Goal: Obtain resource: Obtain resource

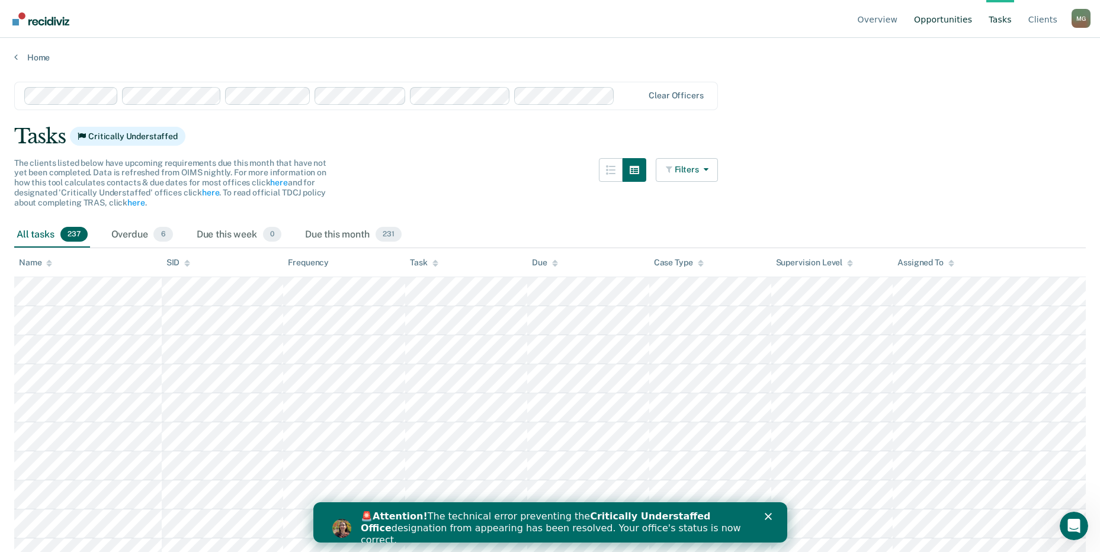
click at [958, 20] on link "Opportunities" at bounding box center [943, 19] width 63 height 38
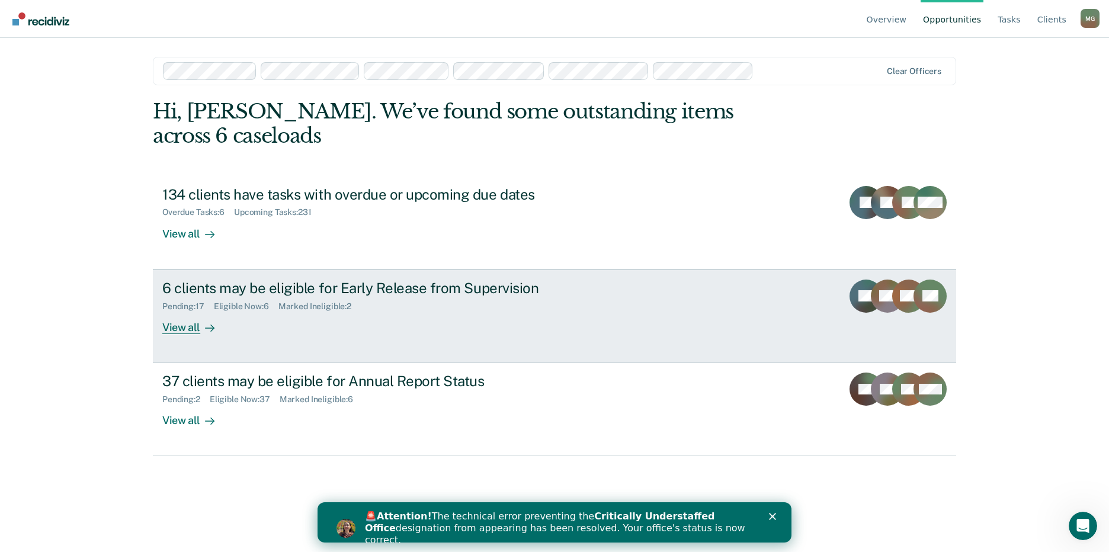
click at [247, 297] on div "Pending : 17 Eligible Now : 6 Marked Ineligible : 2" at bounding box center [370, 304] width 416 height 15
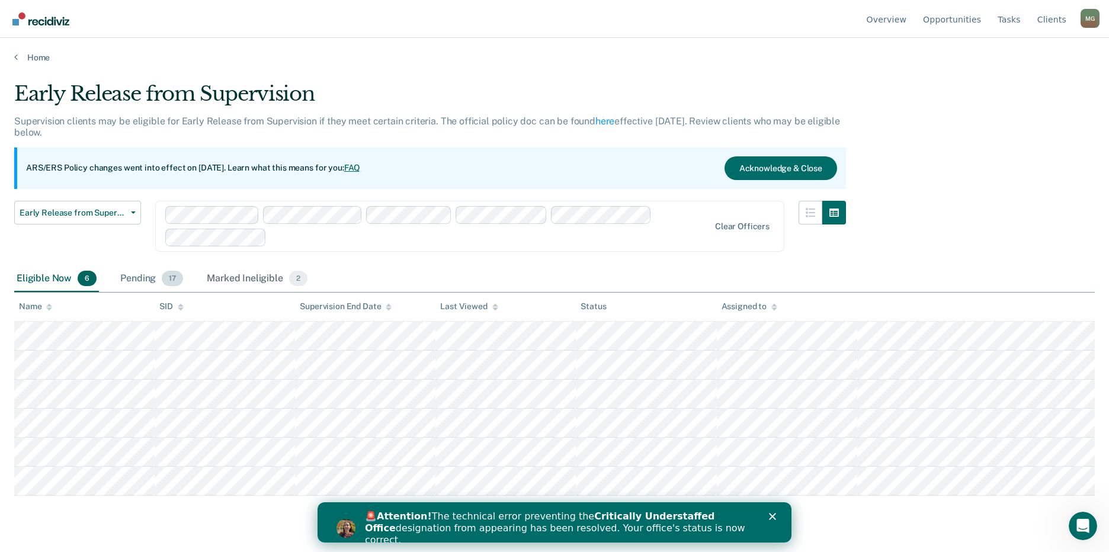
click at [139, 271] on div "Pending 17" at bounding box center [152, 279] width 68 height 26
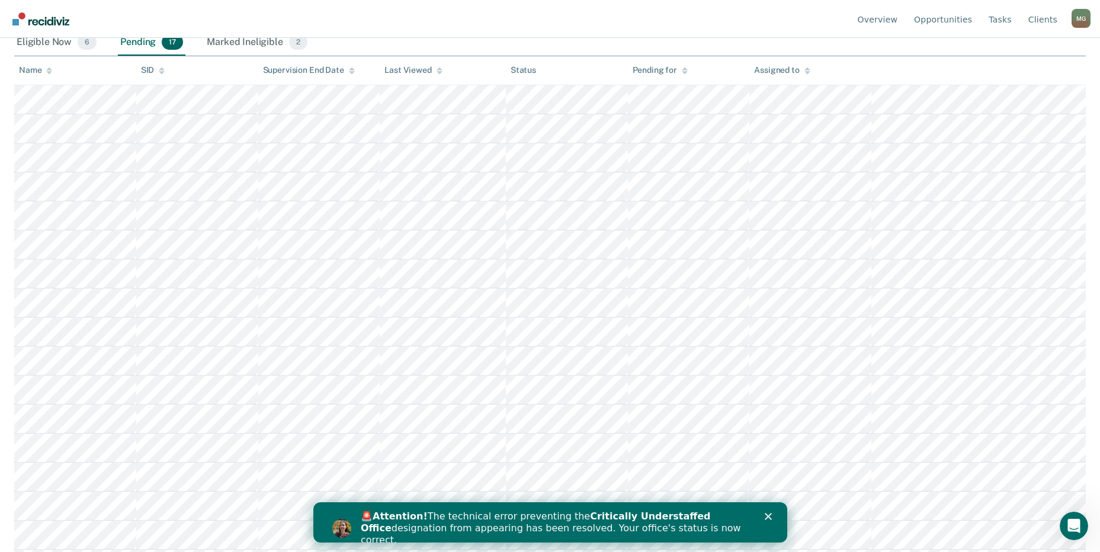
scroll to position [237, 0]
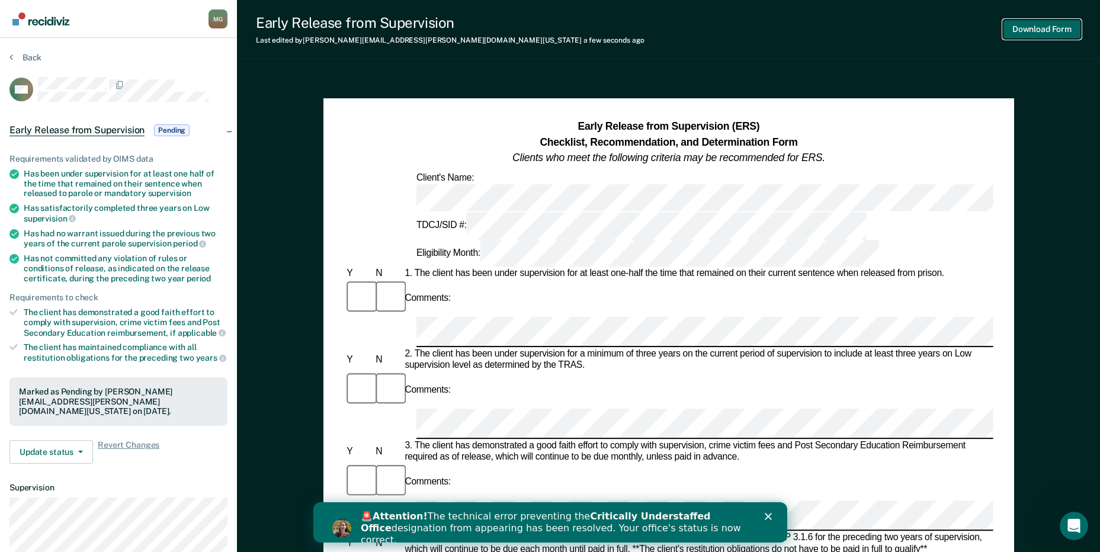
click at [1042, 28] on button "Download Form" at bounding box center [1042, 30] width 78 height 20
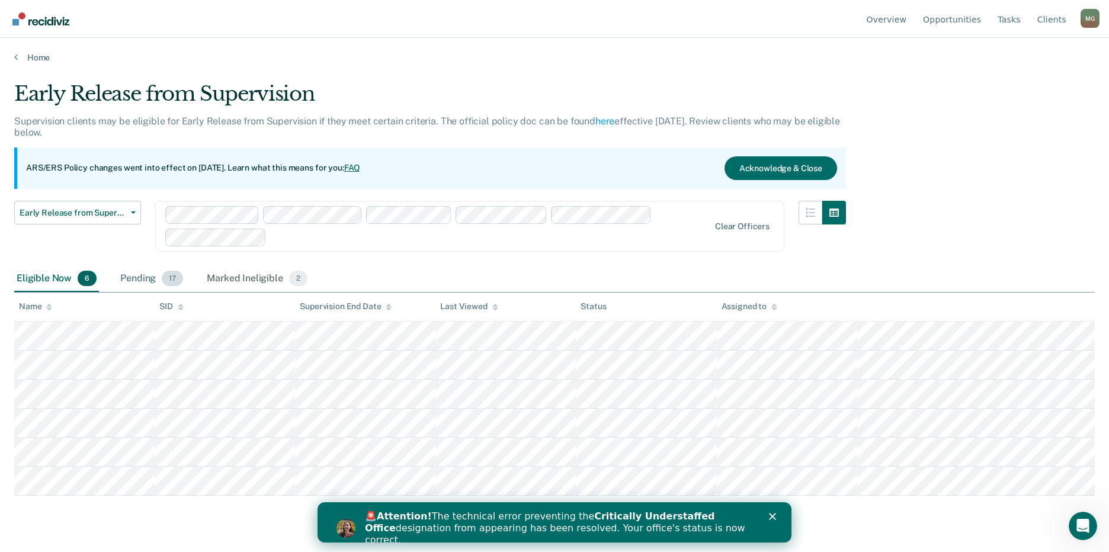
click at [149, 281] on div "Pending 17" at bounding box center [152, 279] width 68 height 26
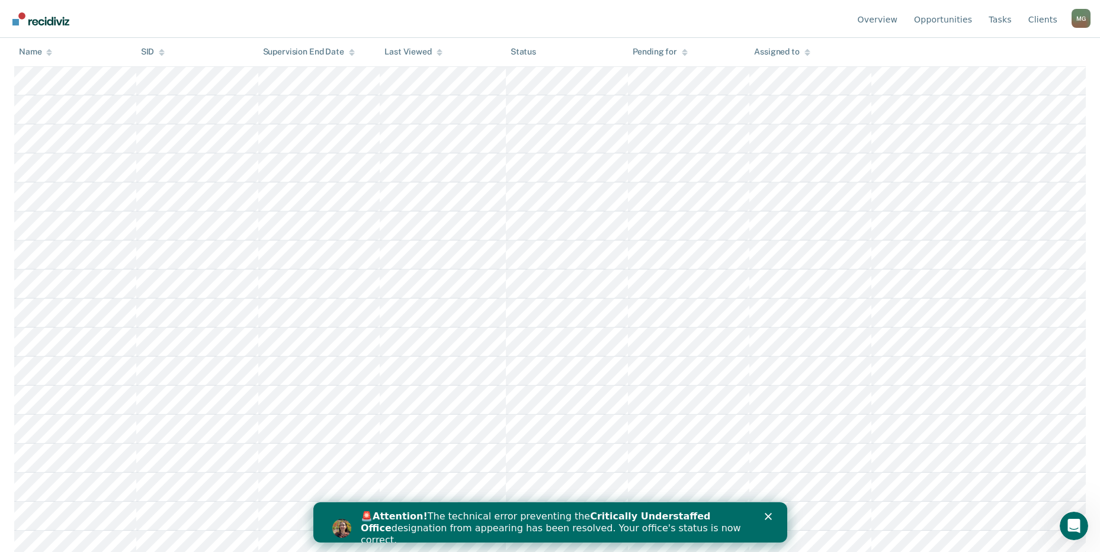
scroll to position [263, 0]
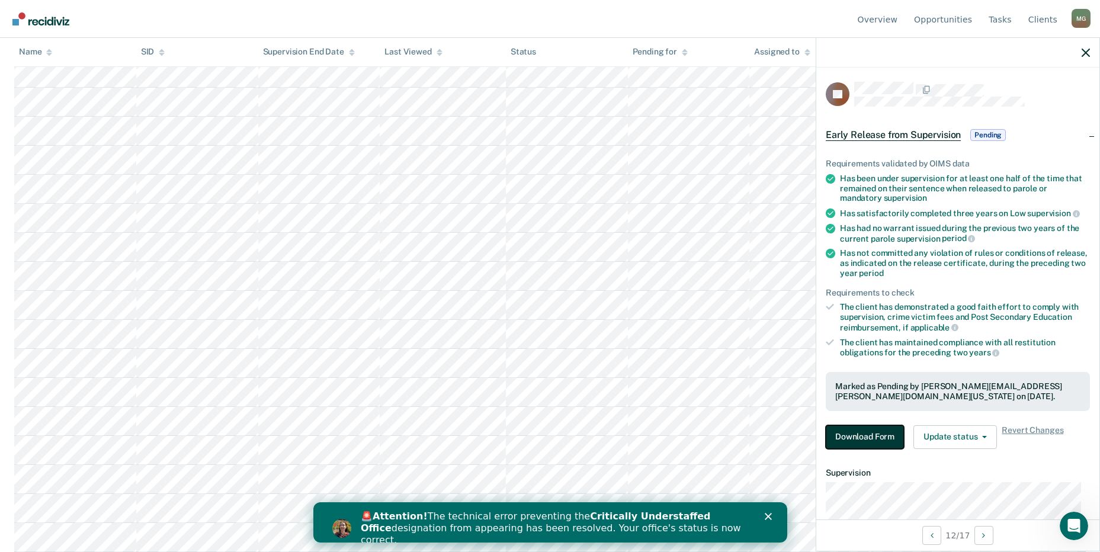
click at [882, 436] on button "Download Form" at bounding box center [865, 437] width 78 height 24
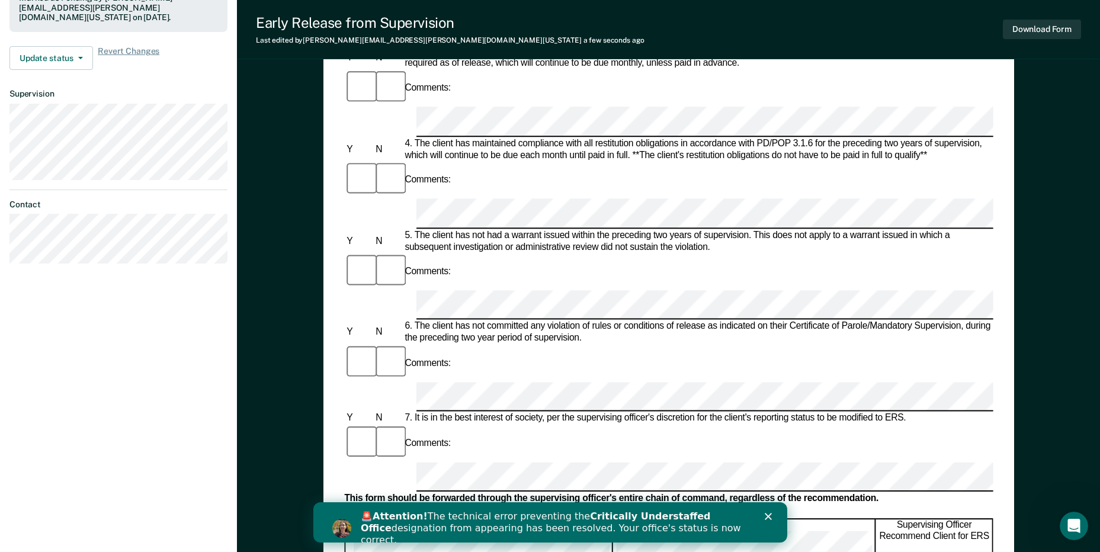
scroll to position [415, 0]
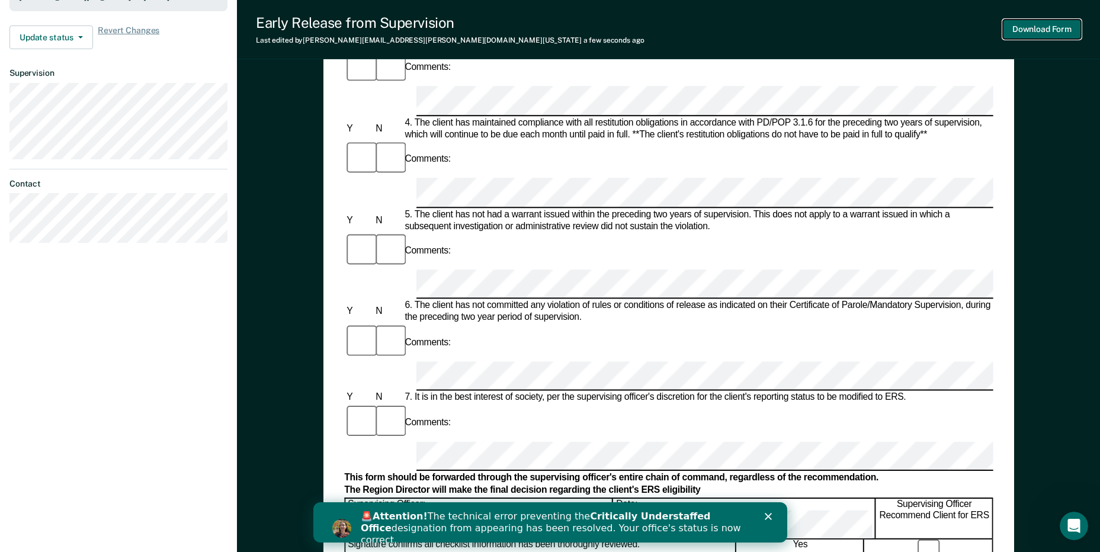
click at [1042, 26] on button "Download Form" at bounding box center [1042, 30] width 78 height 20
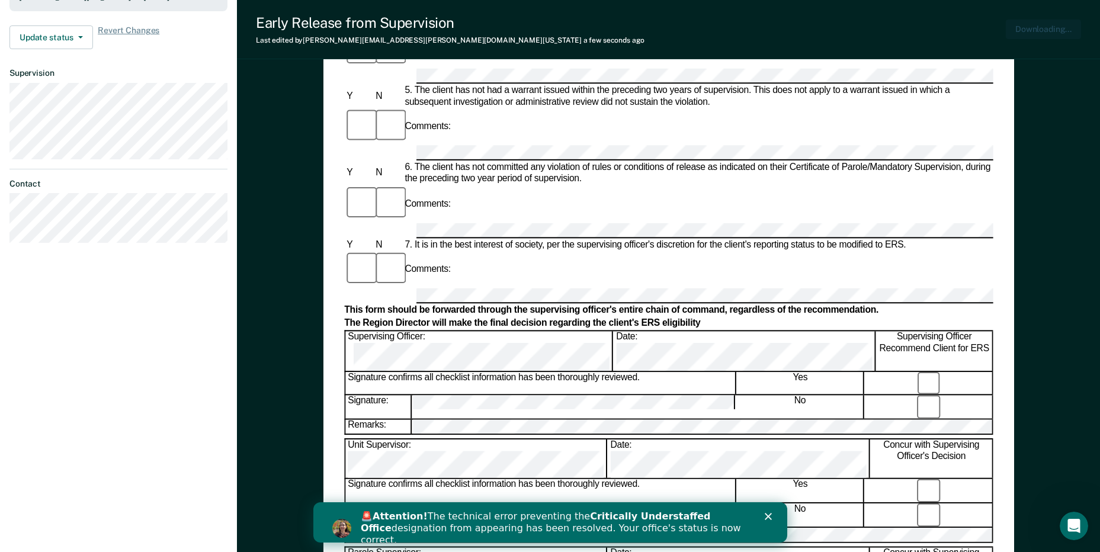
scroll to position [0, 0]
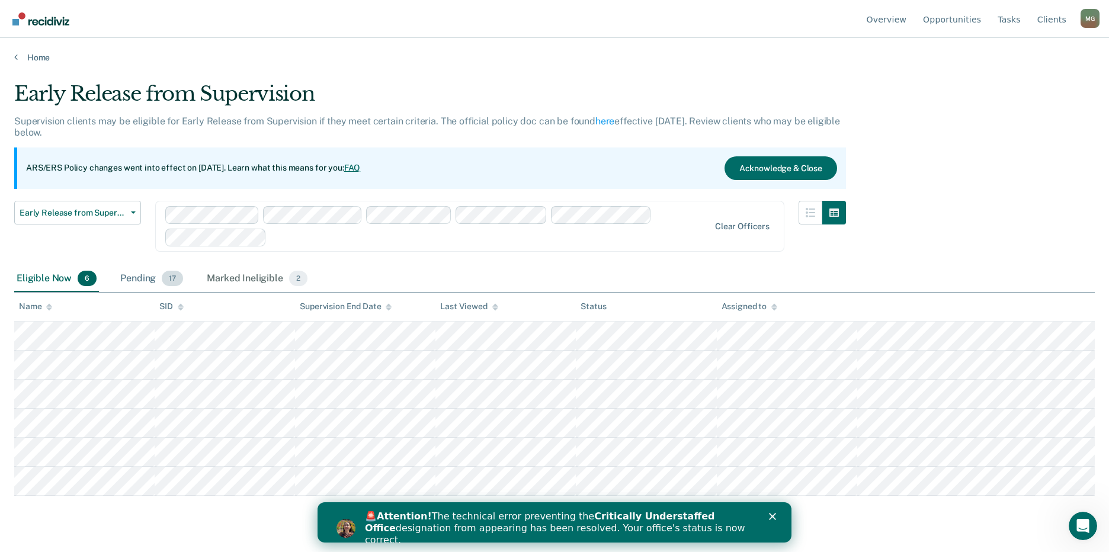
click at [146, 274] on div "Pending 17" at bounding box center [152, 279] width 68 height 26
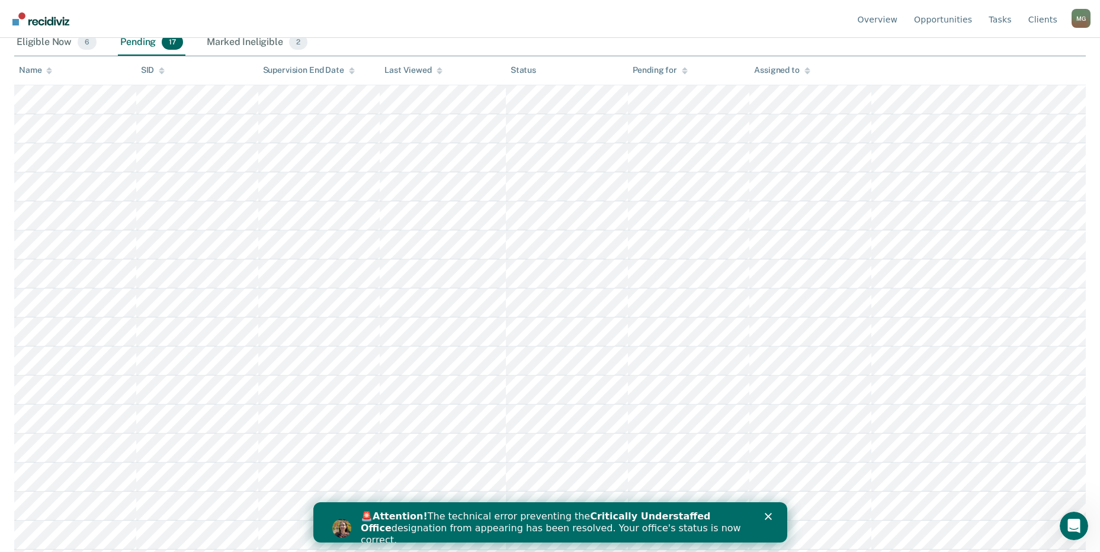
scroll to position [237, 0]
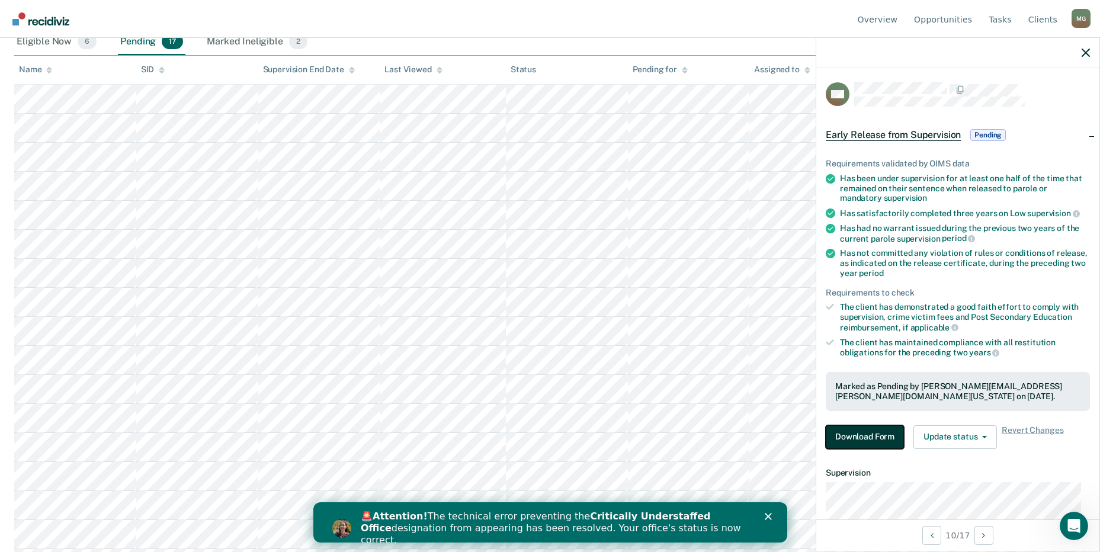
click at [880, 444] on button "Download Form" at bounding box center [865, 437] width 78 height 24
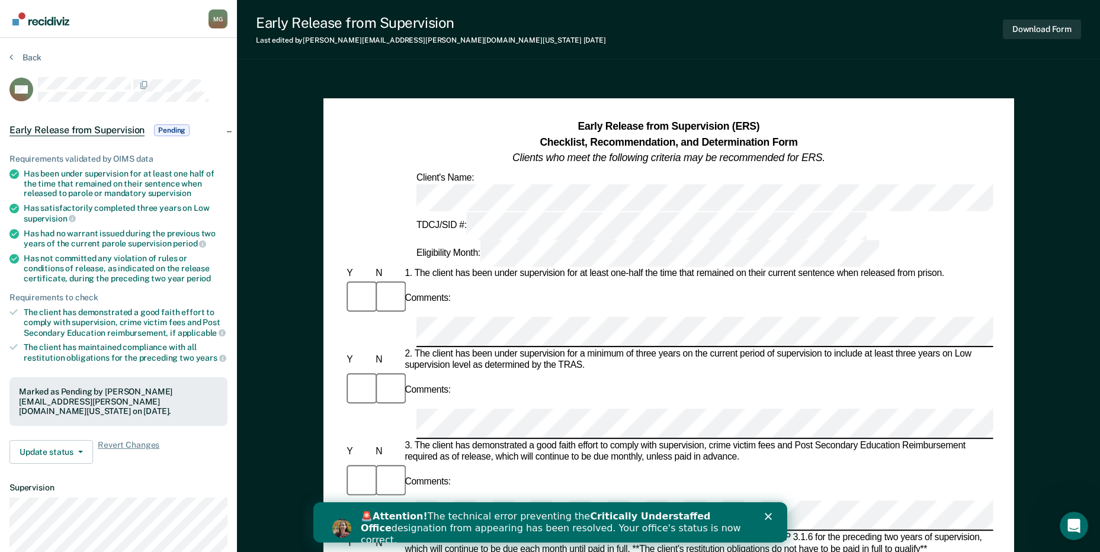
click at [347, 280] on div at bounding box center [358, 299] width 29 height 38
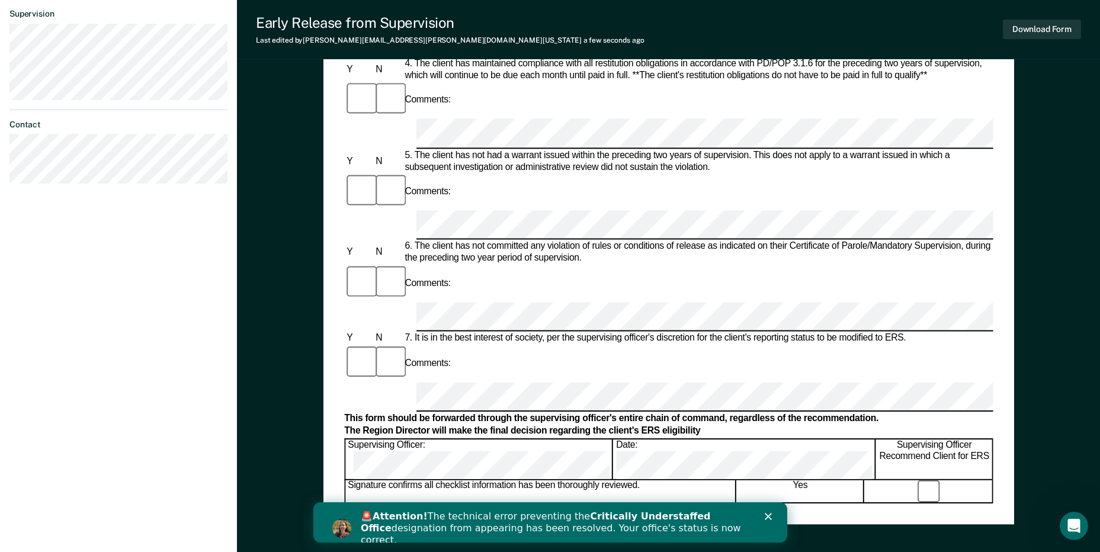
scroll to position [533, 0]
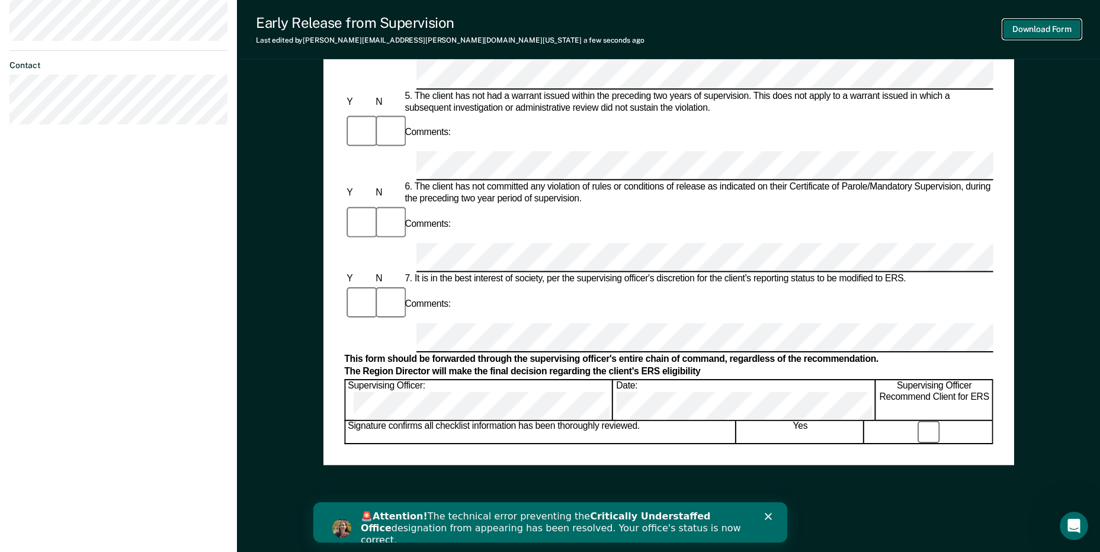
click at [1072, 27] on button "Download Form" at bounding box center [1042, 30] width 78 height 20
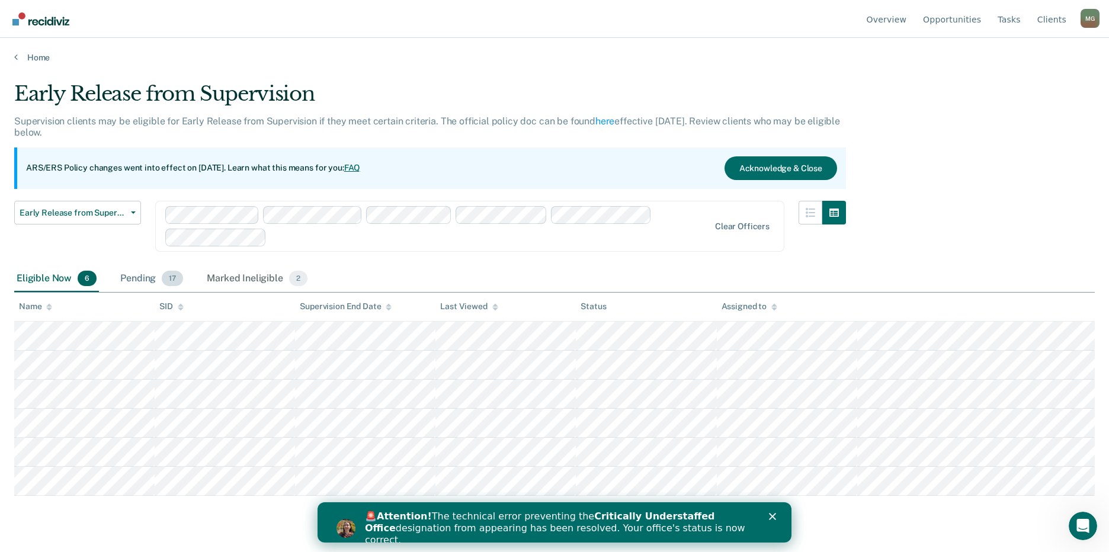
click at [153, 274] on div "Pending 17" at bounding box center [152, 279] width 68 height 26
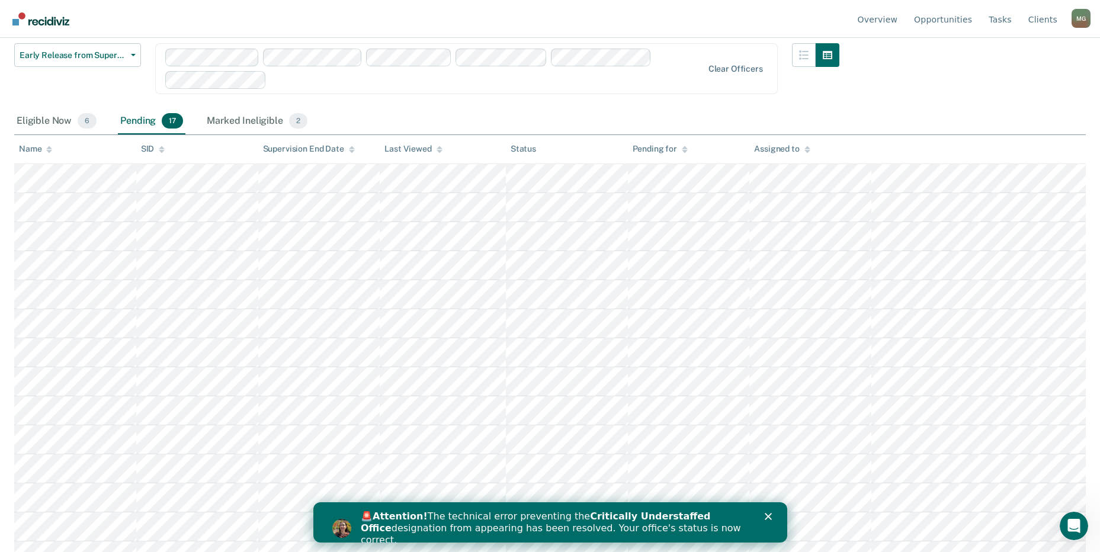
scroll to position [178, 0]
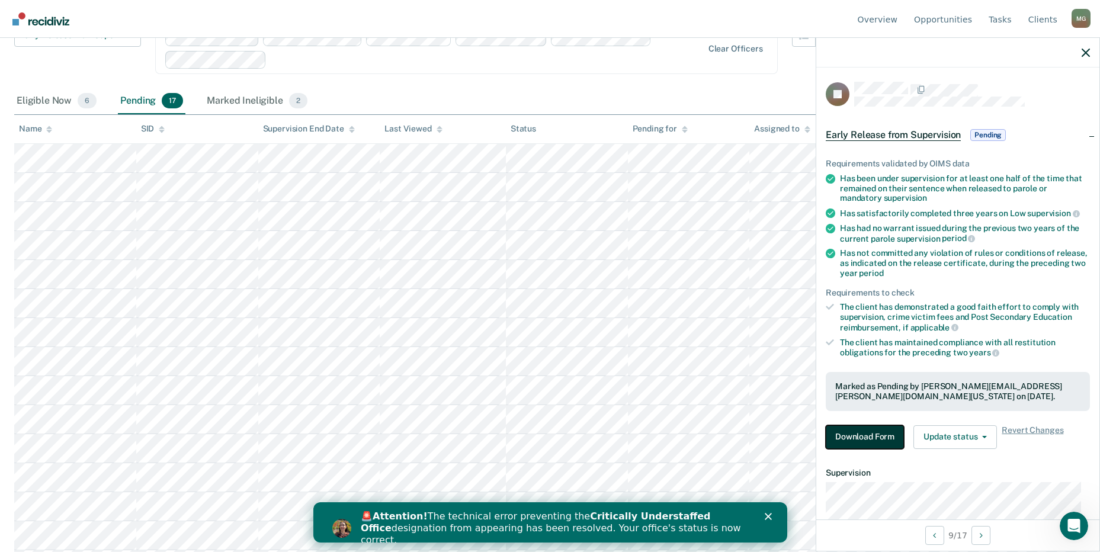
click at [869, 431] on button "Download Form" at bounding box center [865, 437] width 78 height 24
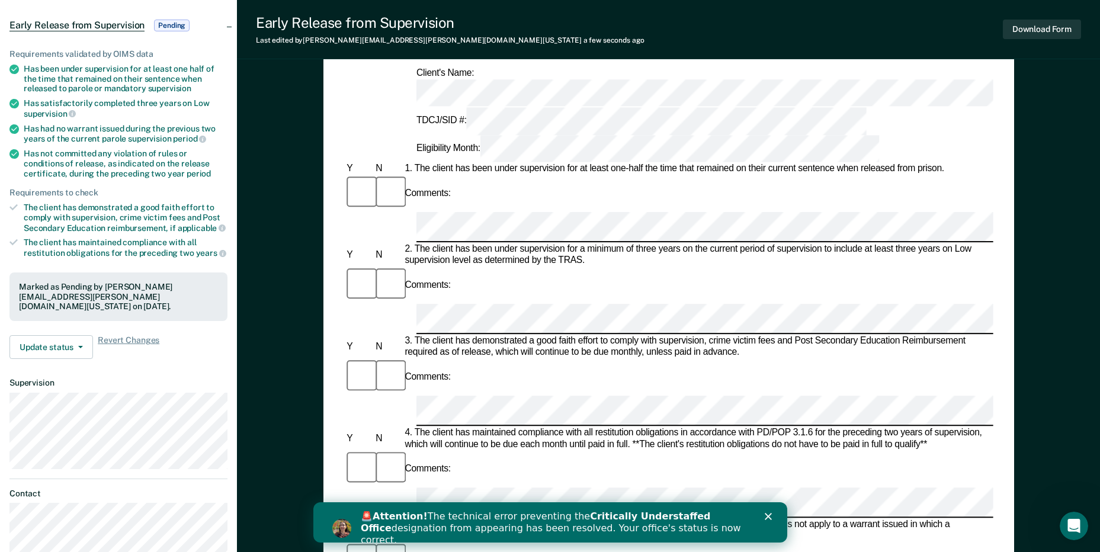
scroll to position [118, 0]
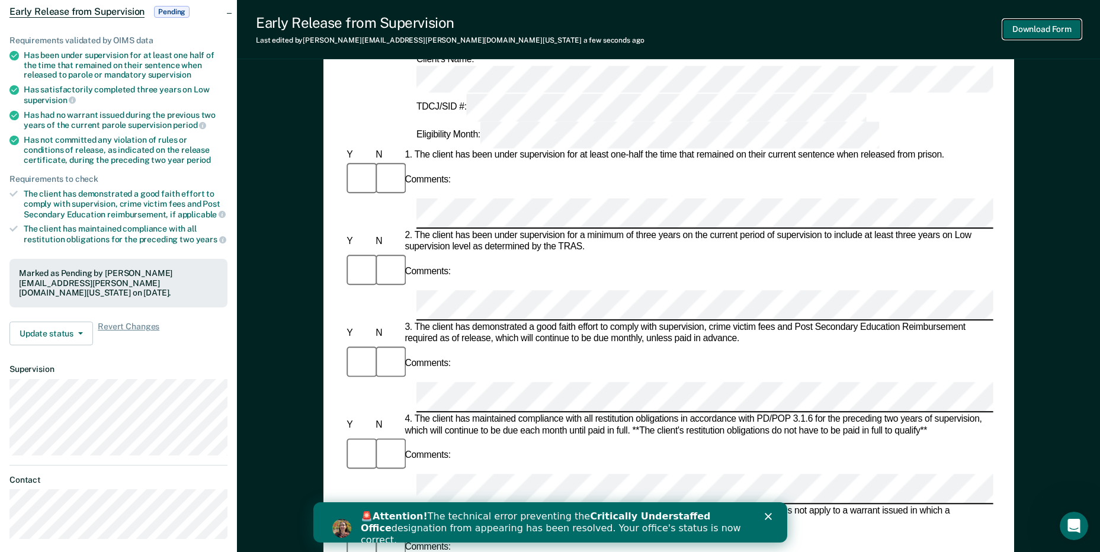
click at [1049, 24] on button "Download Form" at bounding box center [1042, 30] width 78 height 20
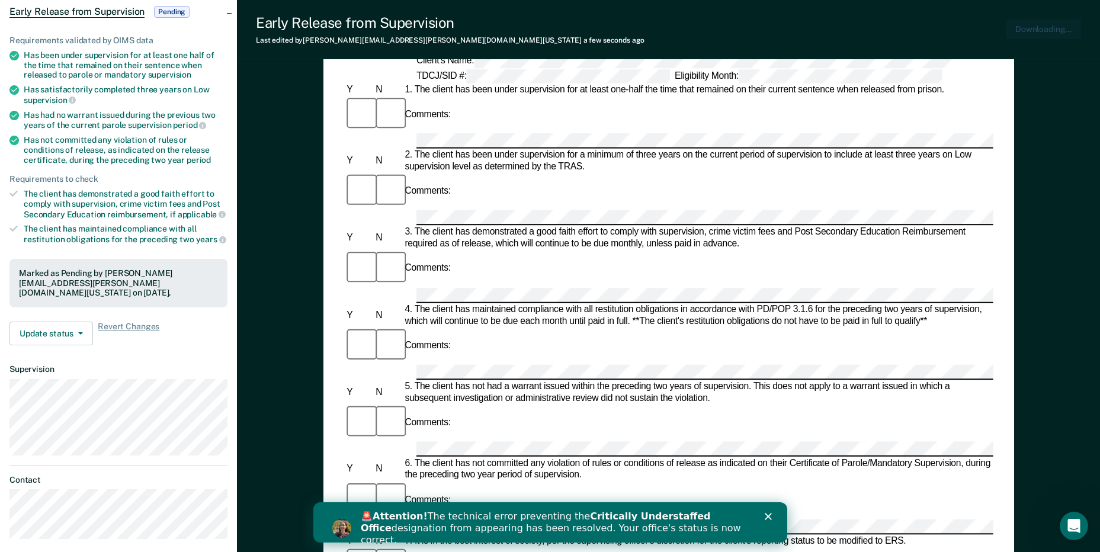
scroll to position [0, 0]
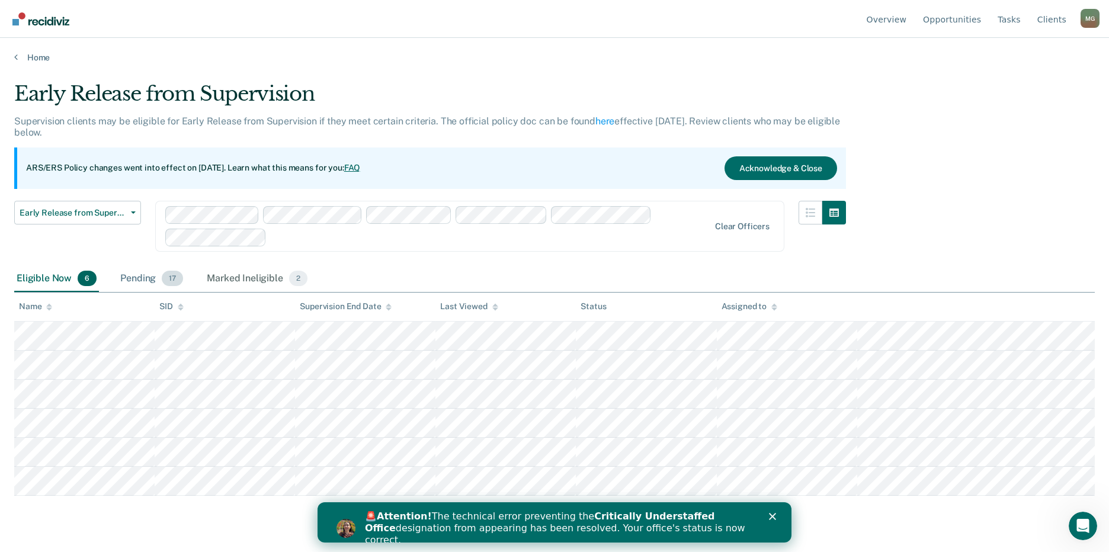
click at [159, 275] on div "Pending 17" at bounding box center [152, 279] width 68 height 26
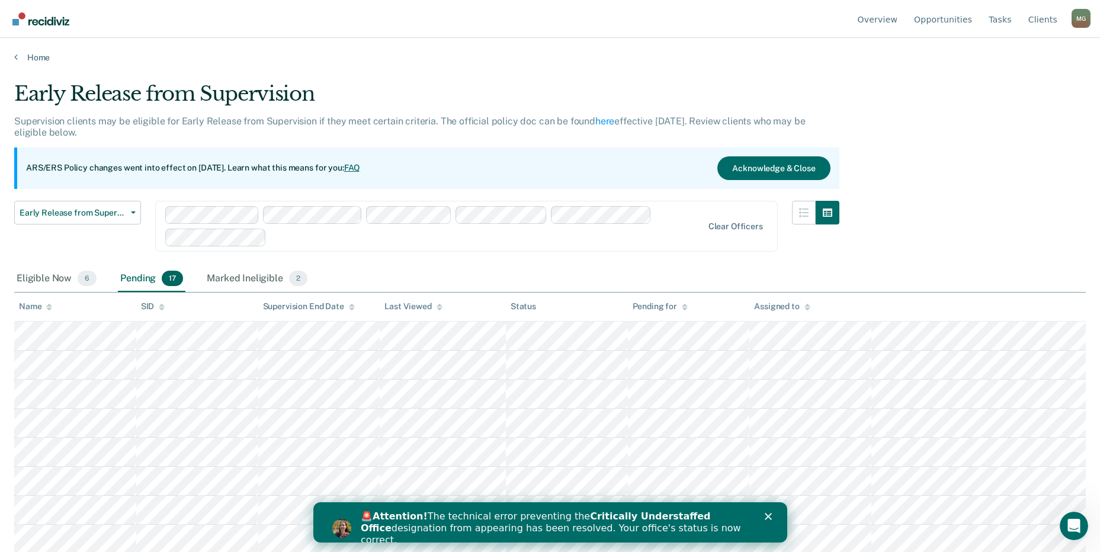
click at [153, 273] on div "Pending 17" at bounding box center [152, 279] width 68 height 26
click at [145, 278] on div "Pending 17" at bounding box center [152, 279] width 68 height 26
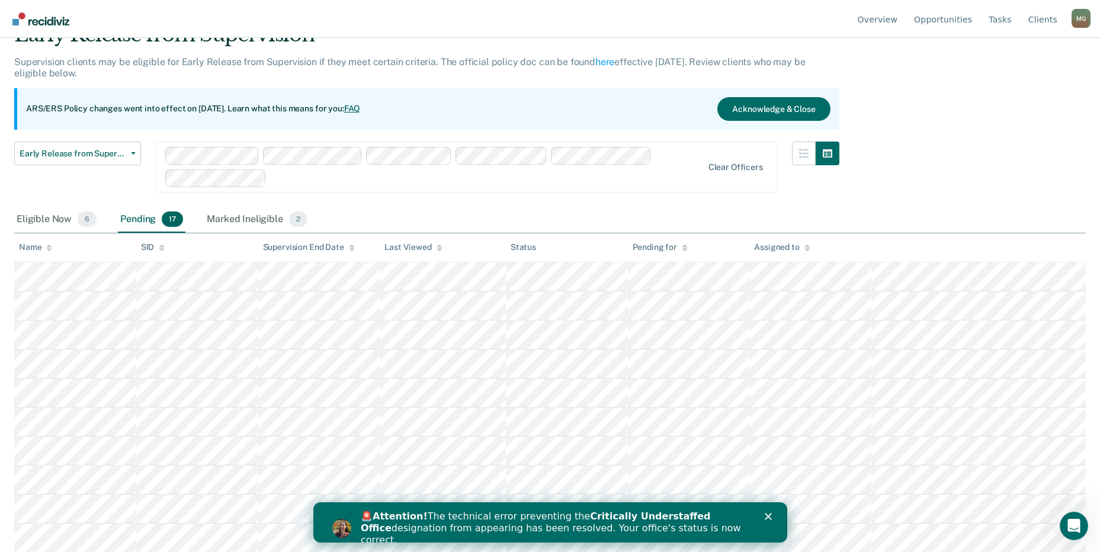
scroll to position [118, 0]
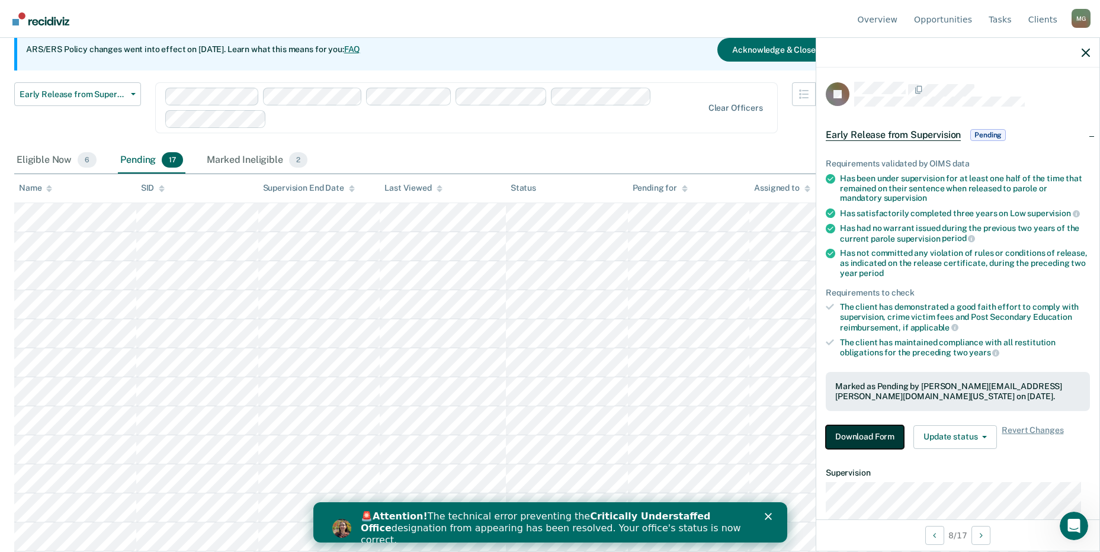
click at [867, 431] on button "Download Form" at bounding box center [865, 437] width 78 height 24
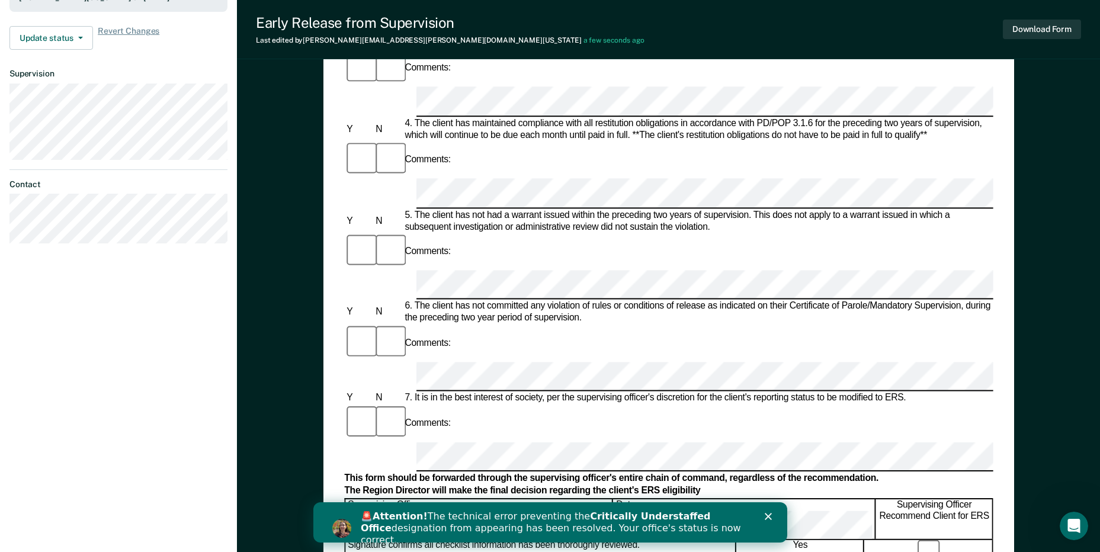
scroll to position [415, 0]
click at [1045, 25] on button "Download Form" at bounding box center [1042, 30] width 78 height 20
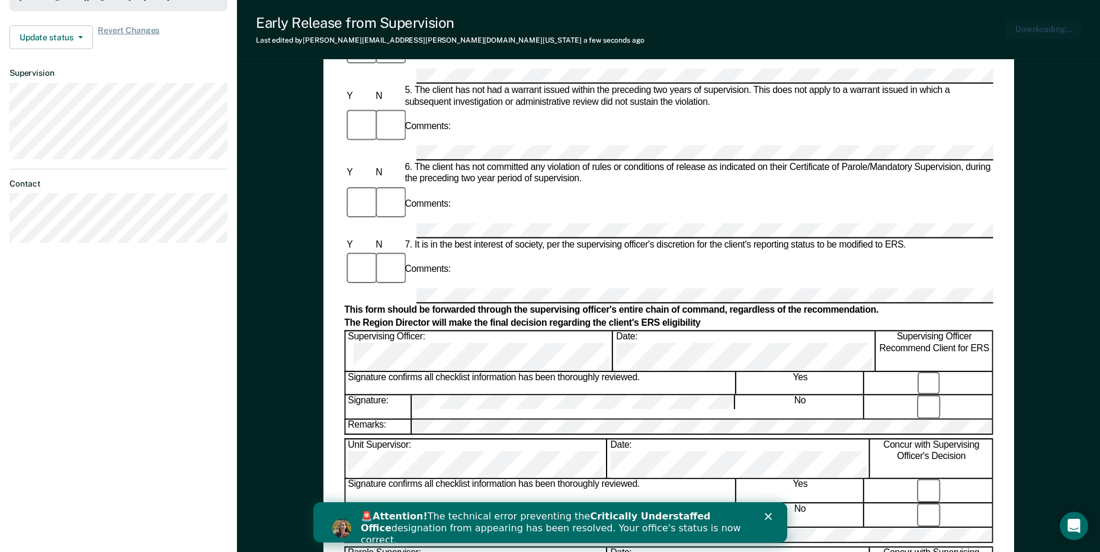
scroll to position [0, 0]
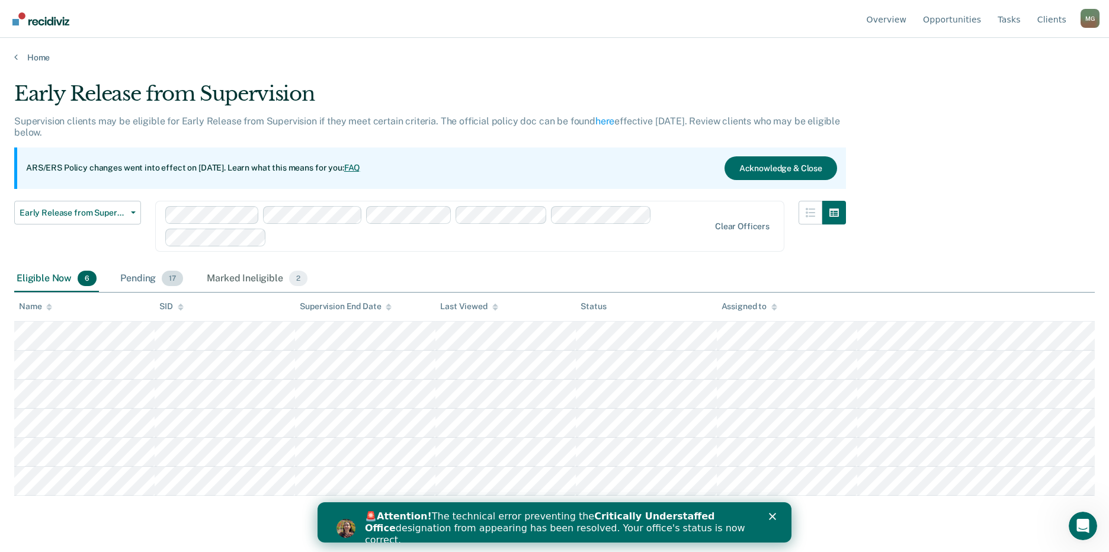
drag, startPoint x: 170, startPoint y: 273, endPoint x: 155, endPoint y: 279, distance: 16.7
click at [170, 273] on span "17" at bounding box center [172, 278] width 21 height 15
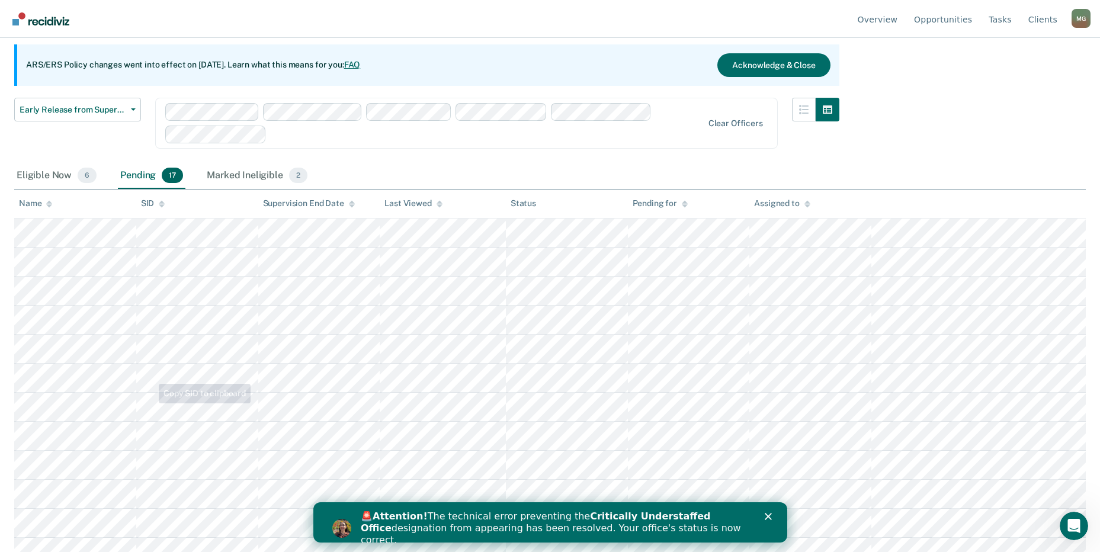
scroll to position [118, 0]
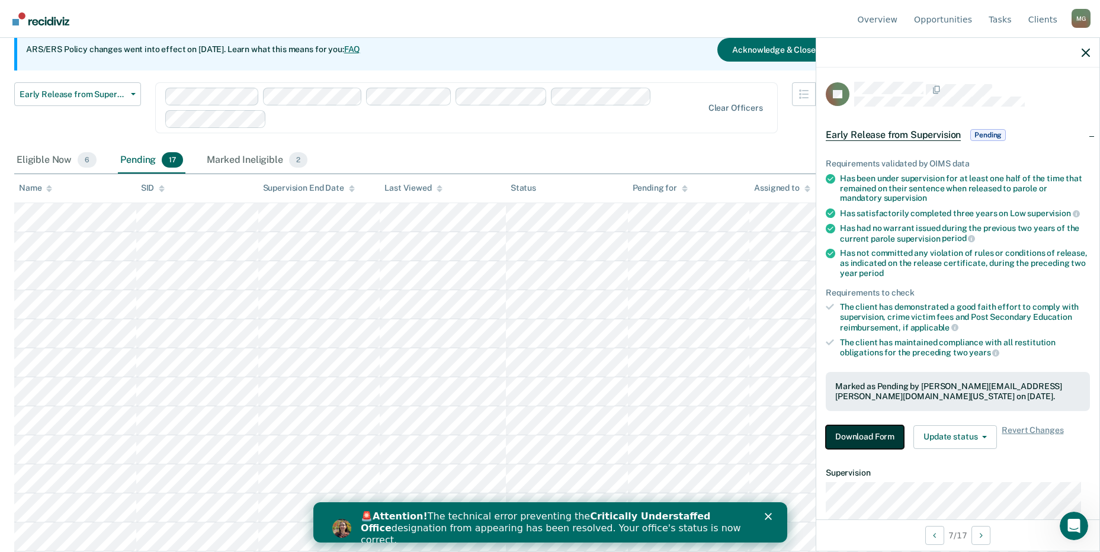
click at [874, 430] on button "Download Form" at bounding box center [865, 437] width 78 height 24
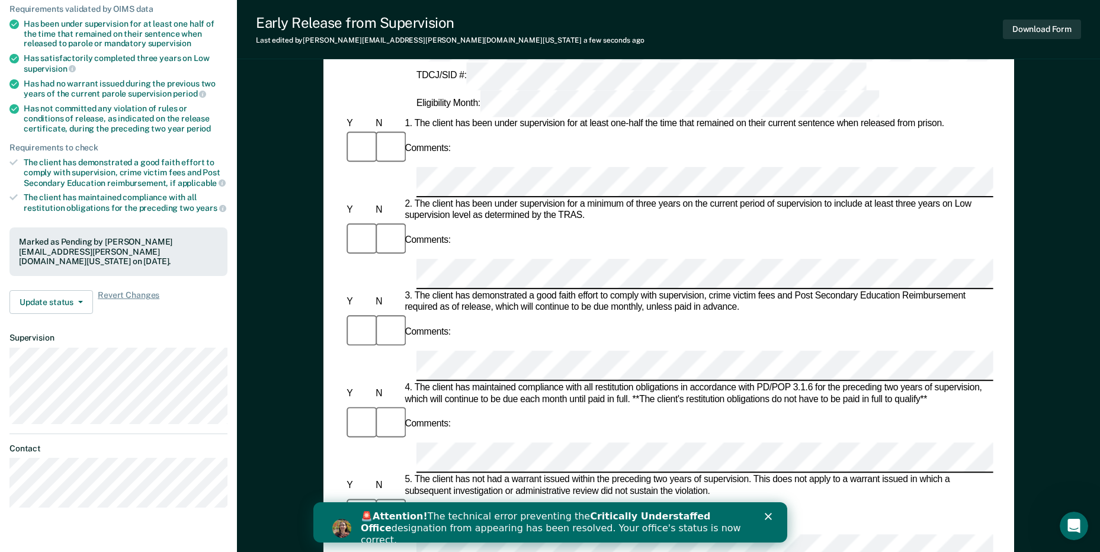
scroll to position [178, 0]
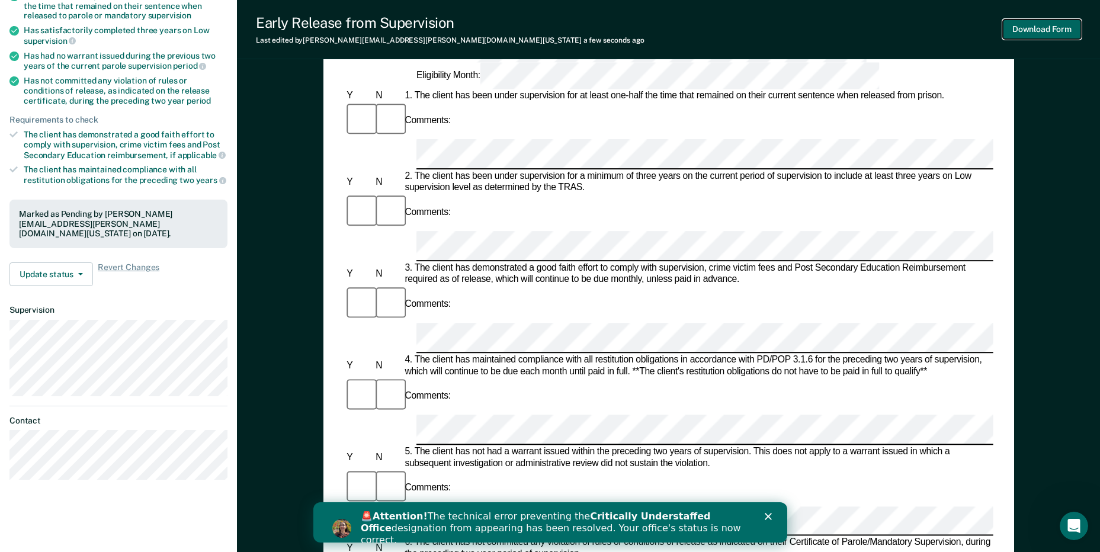
click at [1046, 32] on button "Download Form" at bounding box center [1042, 30] width 78 height 20
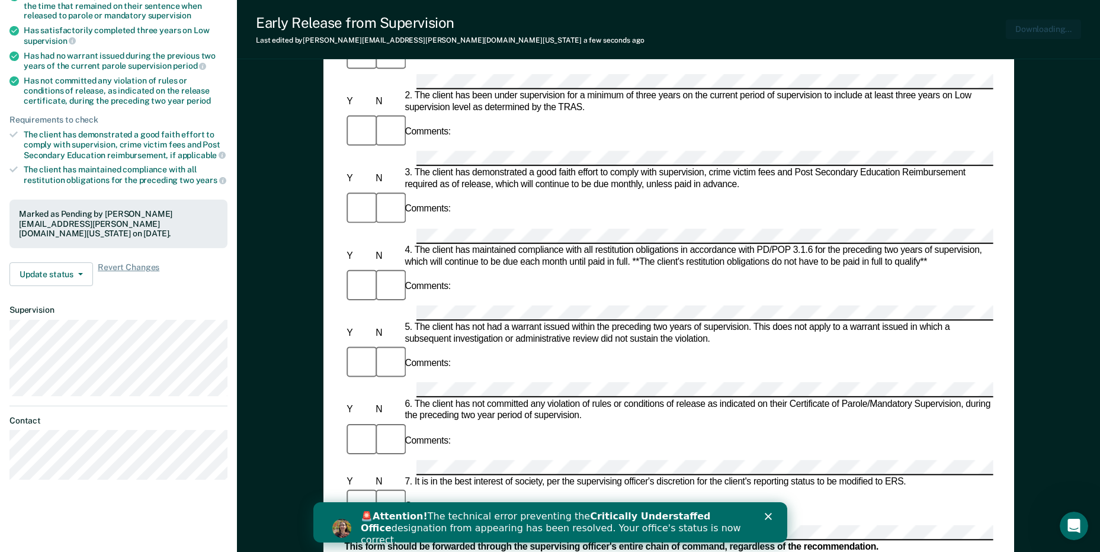
scroll to position [0, 0]
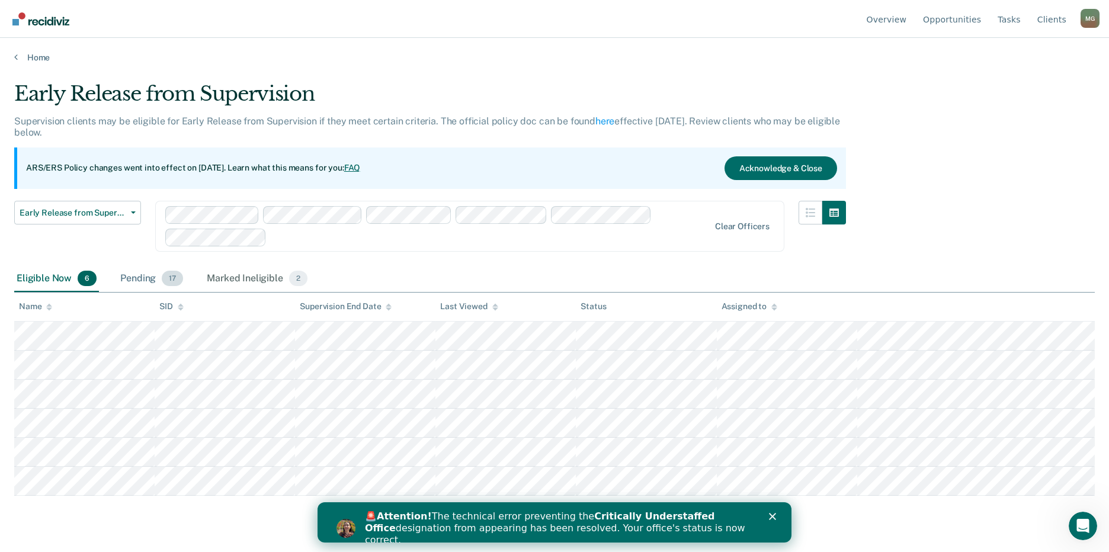
click at [152, 280] on div "Pending 17" at bounding box center [152, 279] width 68 height 26
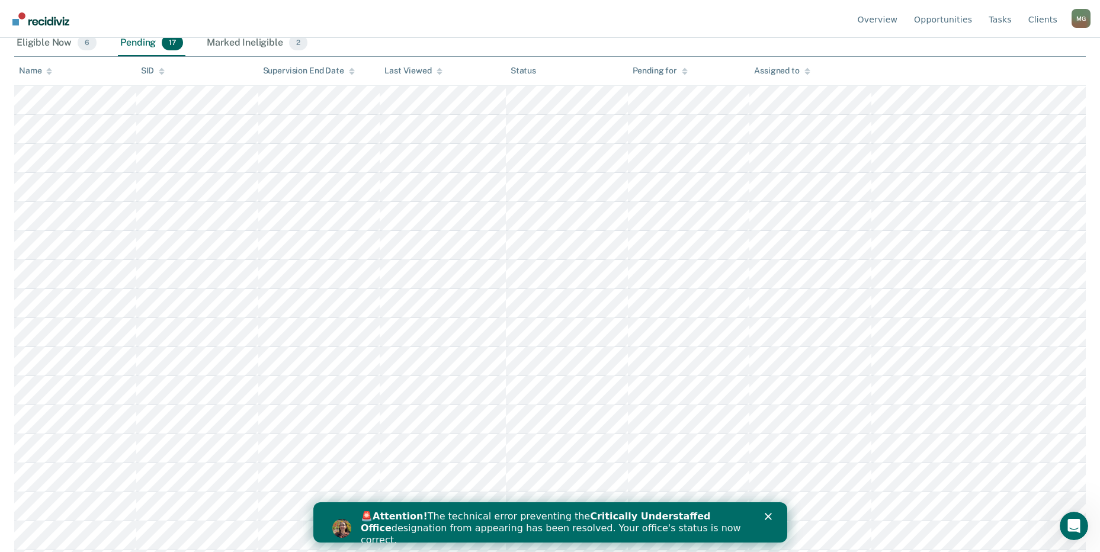
scroll to position [237, 0]
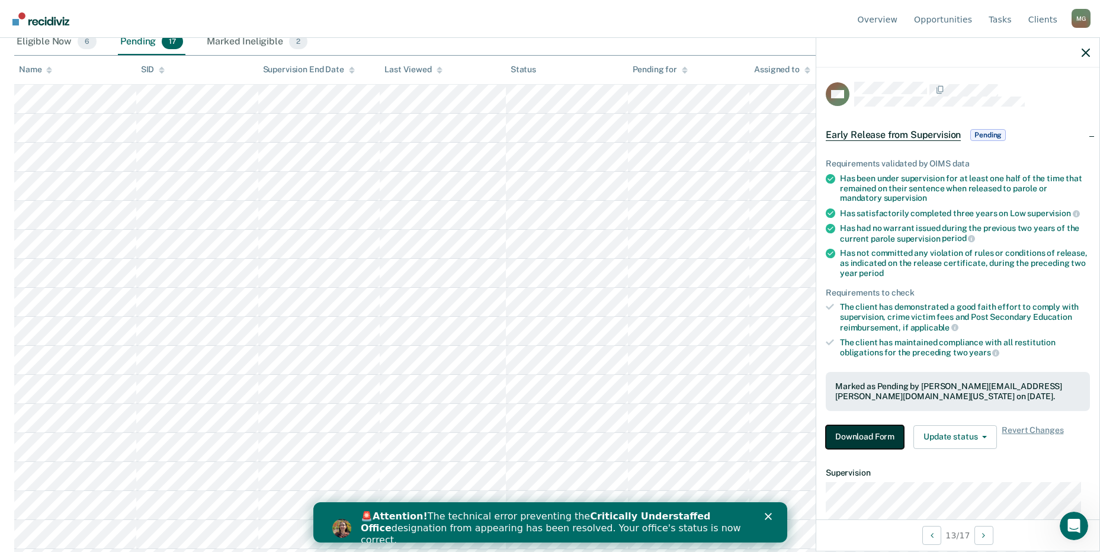
click at [872, 438] on button "Download Form" at bounding box center [865, 437] width 78 height 24
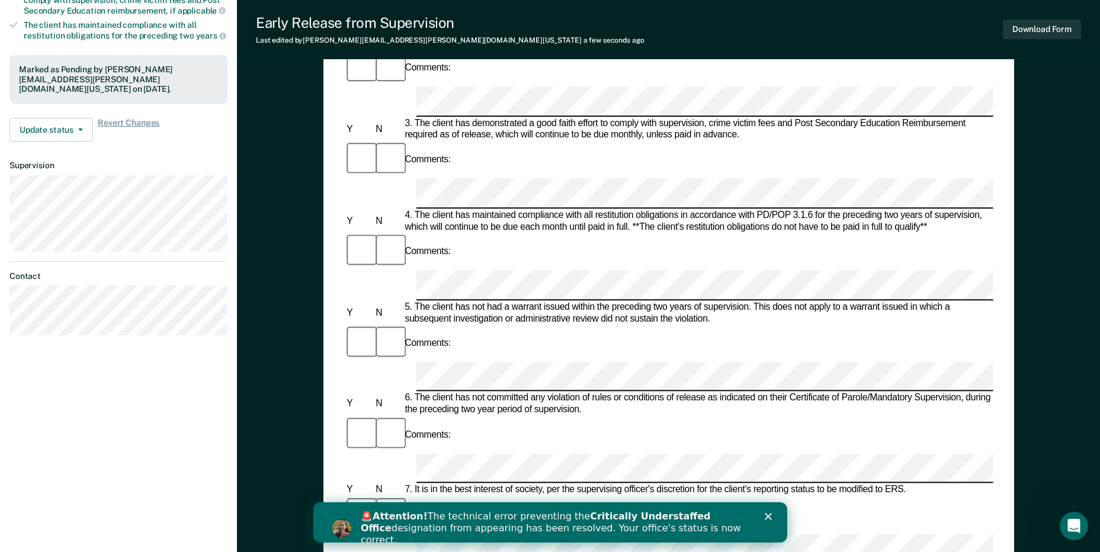
scroll to position [296, 0]
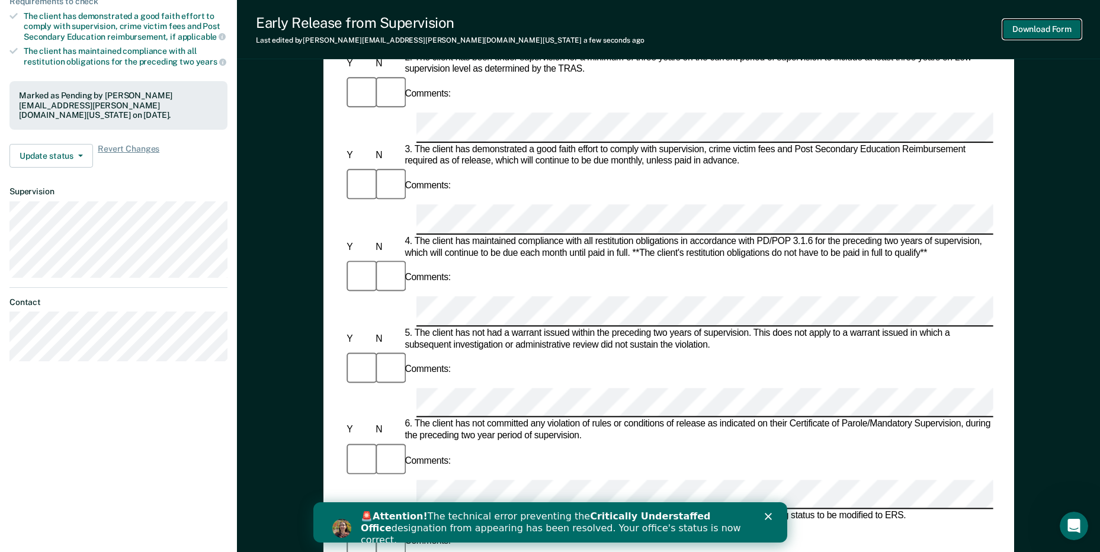
click at [1055, 24] on button "Download Form" at bounding box center [1042, 30] width 78 height 20
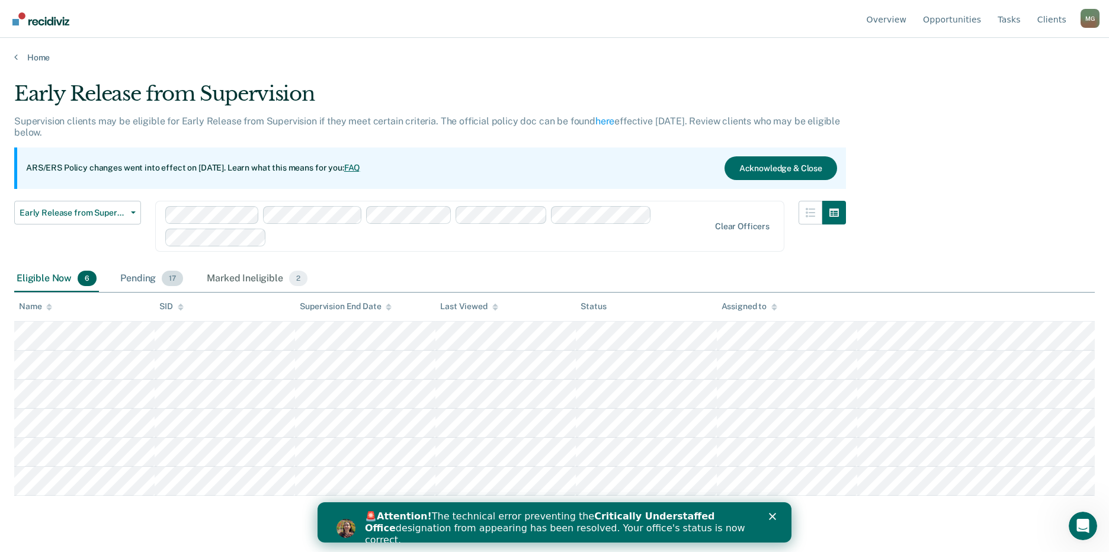
click at [148, 266] on div "Pending 17" at bounding box center [152, 279] width 68 height 26
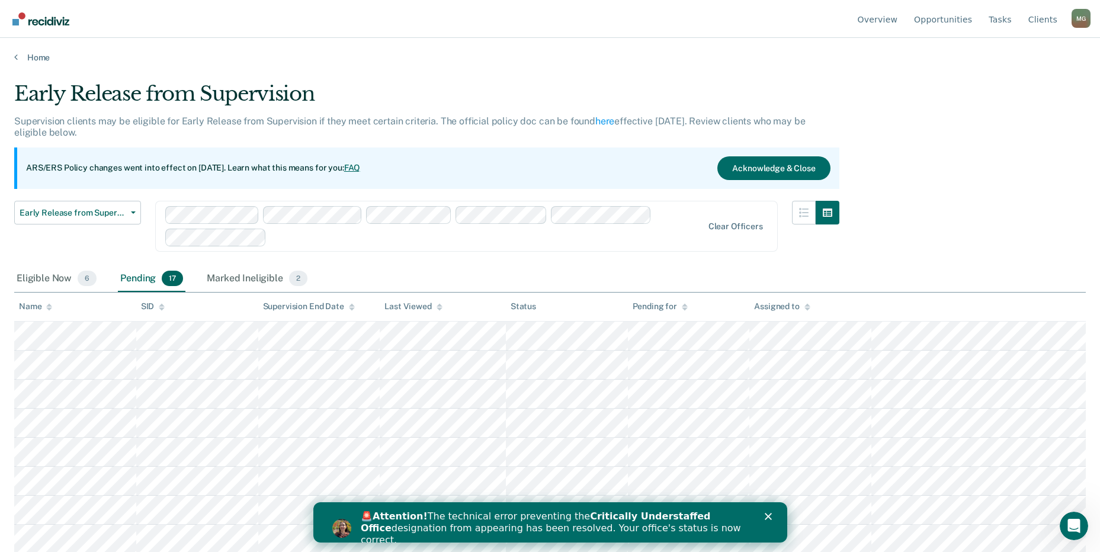
click at [156, 277] on div "Pending 17" at bounding box center [152, 279] width 68 height 26
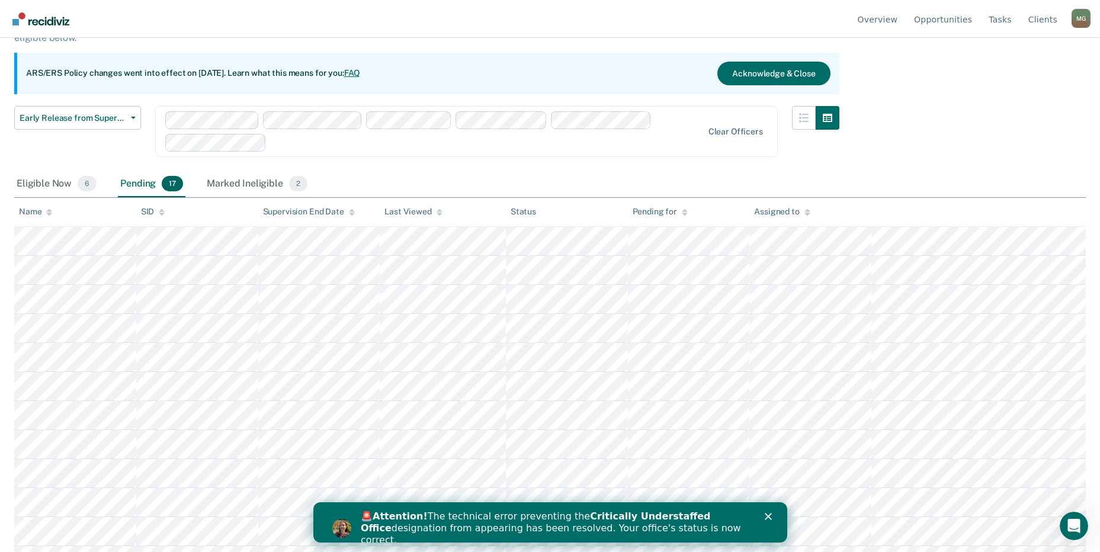
scroll to position [118, 0]
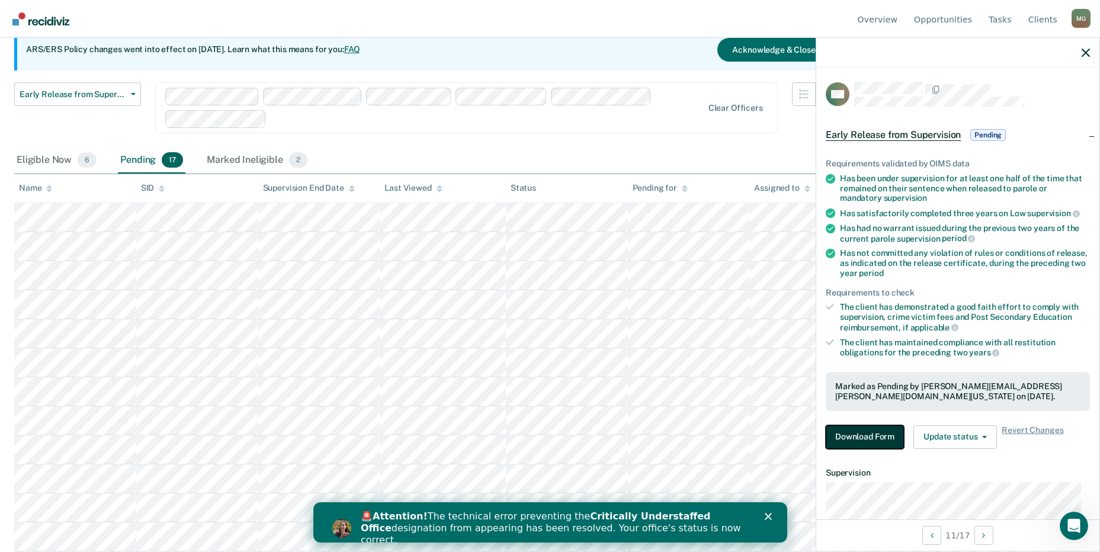
click at [876, 436] on button "Download Form" at bounding box center [865, 437] width 78 height 24
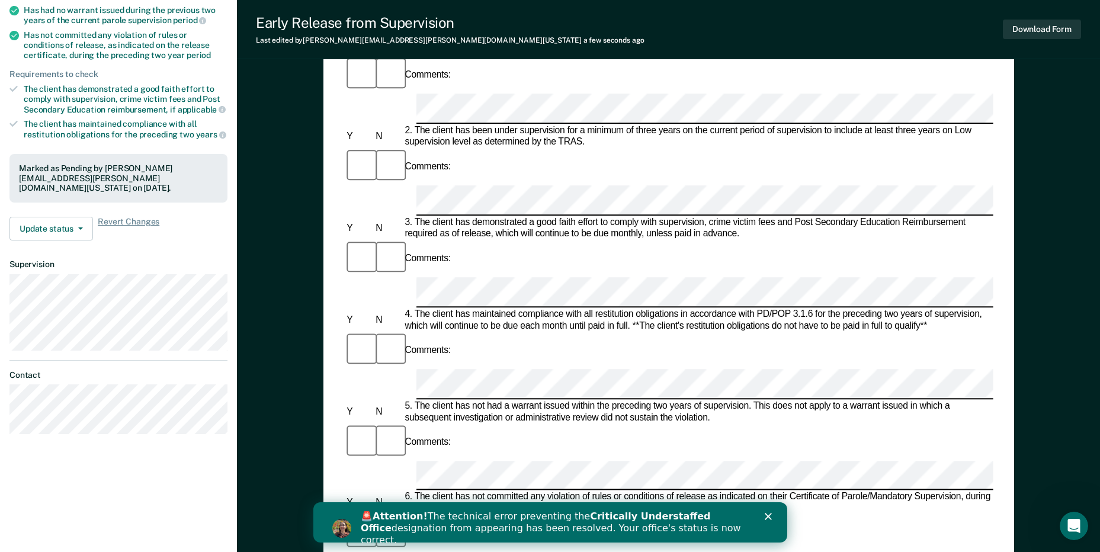
scroll to position [237, 0]
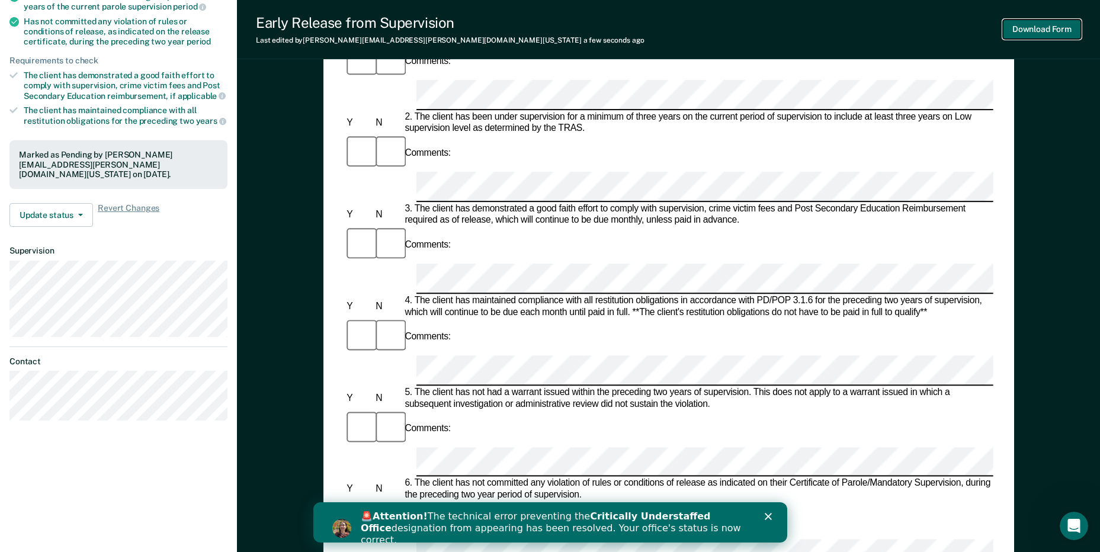
click at [1058, 28] on button "Download Form" at bounding box center [1042, 30] width 78 height 20
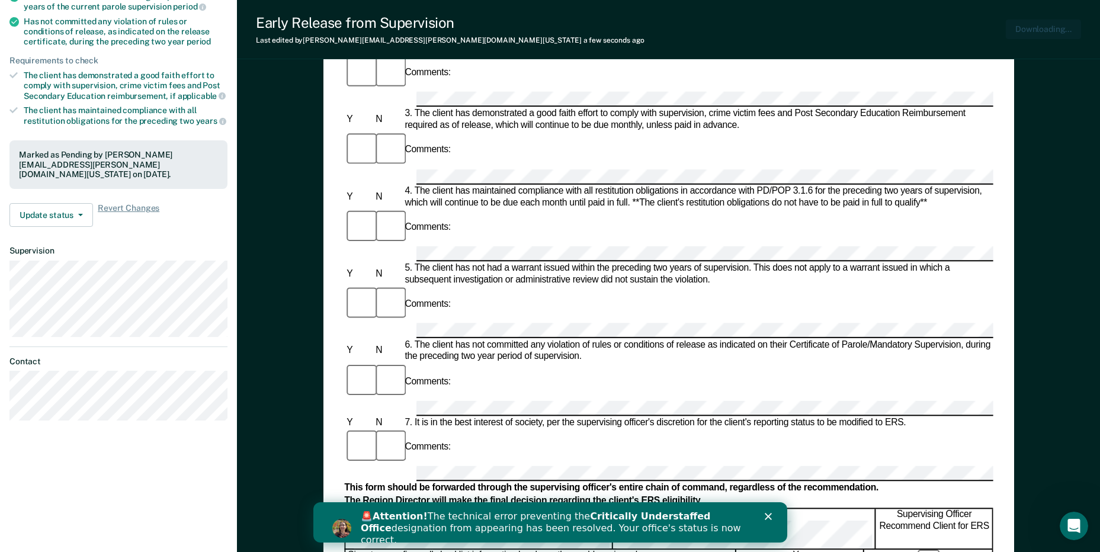
scroll to position [0, 0]
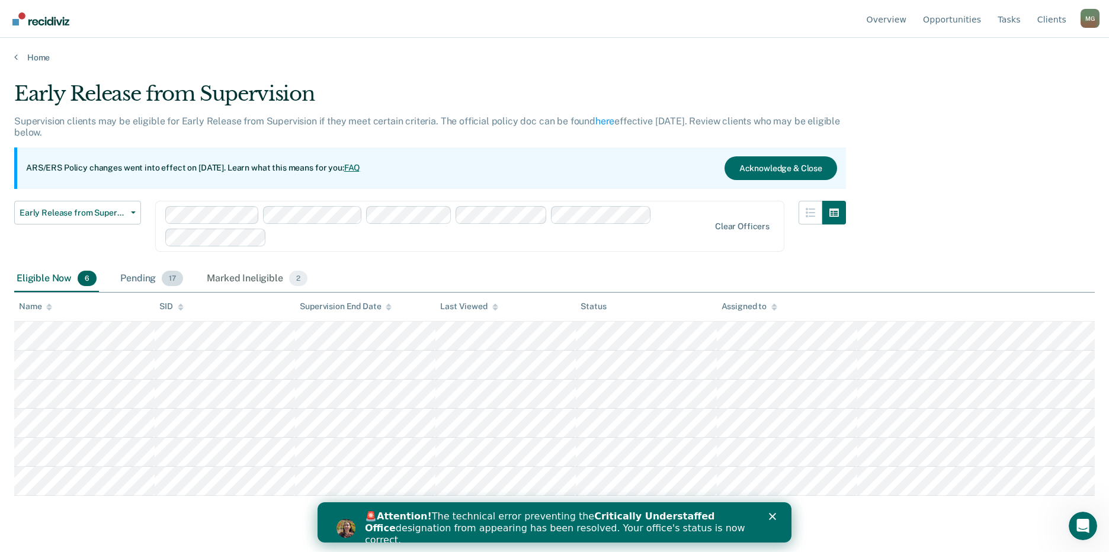
click at [144, 274] on div "Pending 17" at bounding box center [152, 279] width 68 height 26
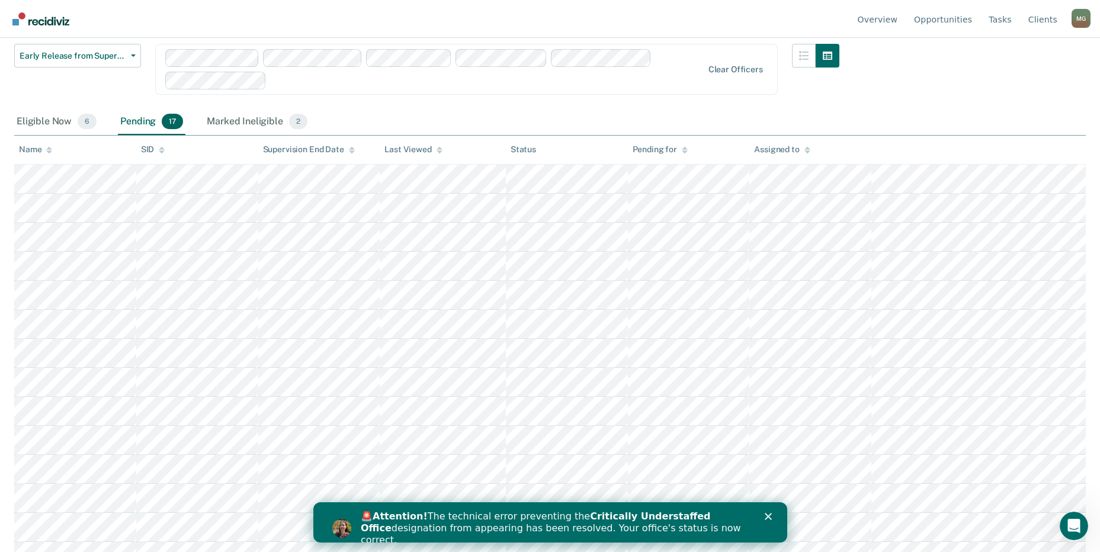
scroll to position [178, 0]
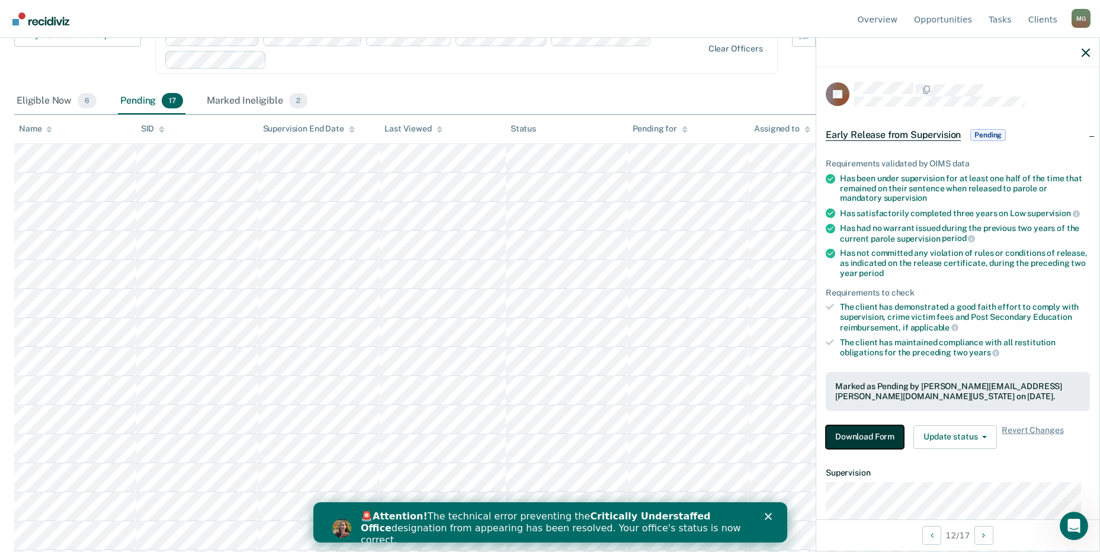
click at [884, 435] on button "Download Form" at bounding box center [865, 437] width 78 height 24
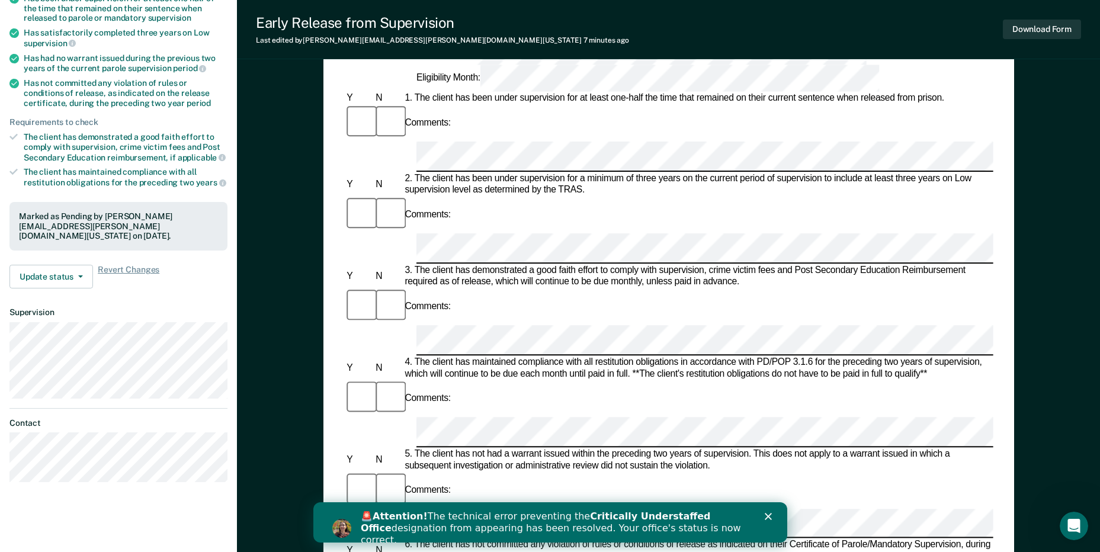
scroll to position [178, 0]
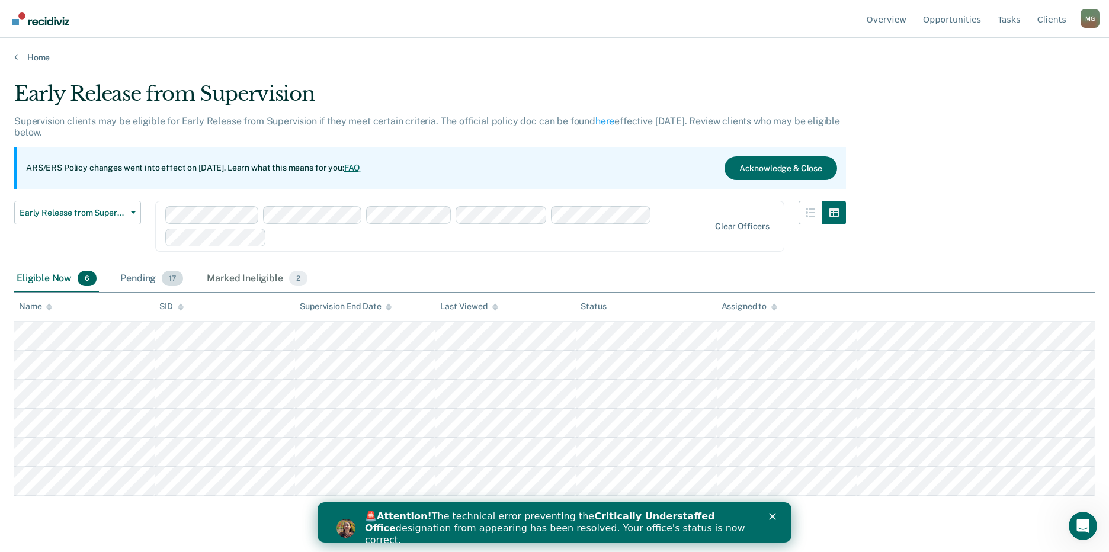
click at [143, 273] on div "Pending 17" at bounding box center [152, 279] width 68 height 26
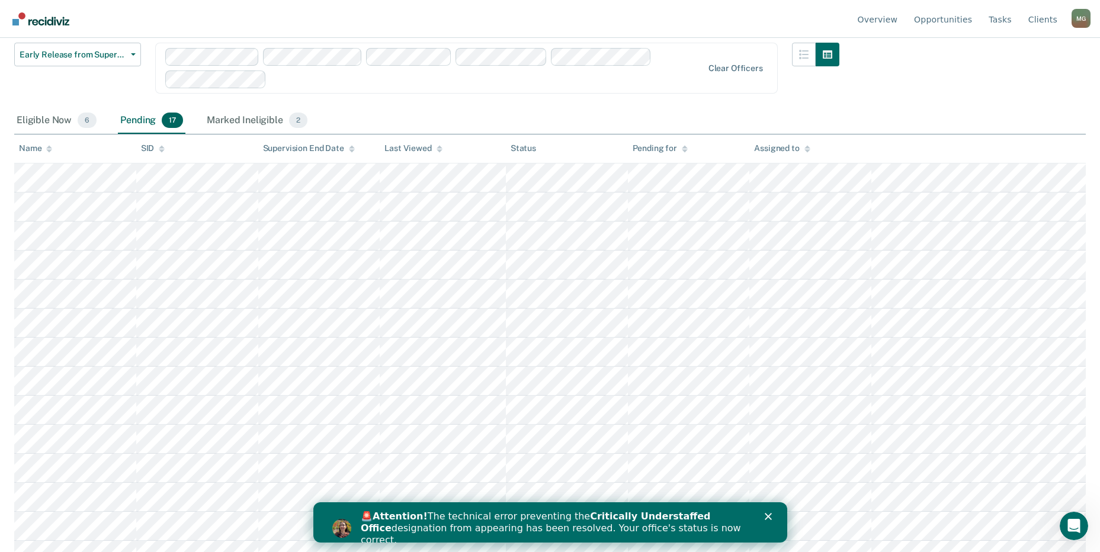
scroll to position [178, 0]
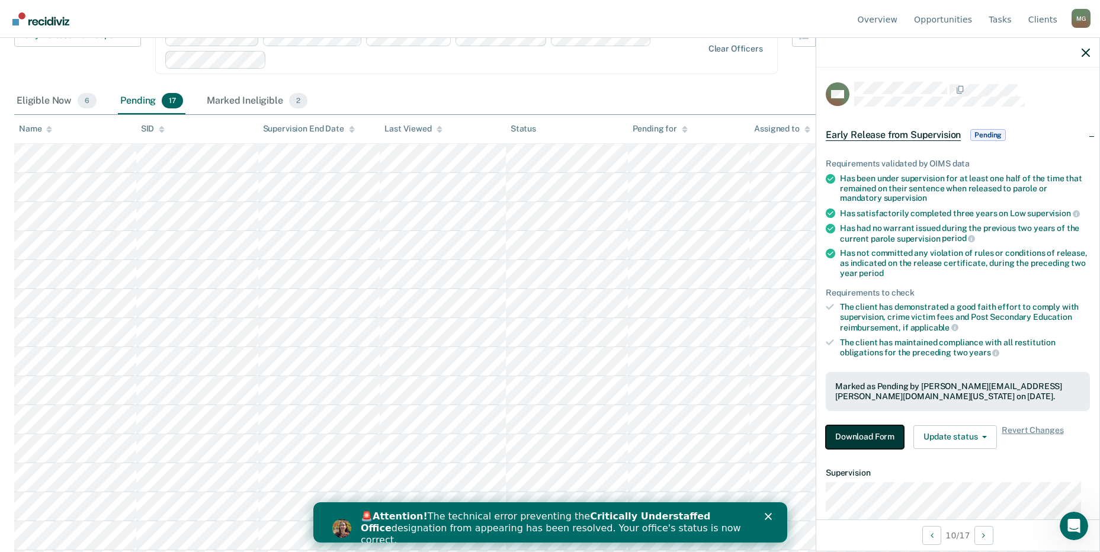
click at [863, 434] on button "Download Form" at bounding box center [865, 437] width 78 height 24
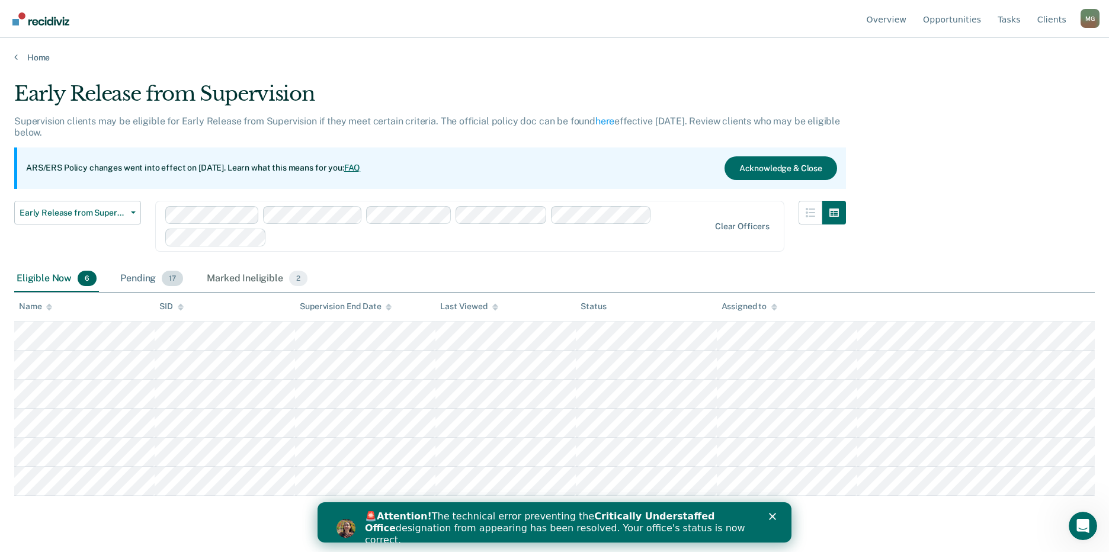
click at [158, 278] on div "Pending 17" at bounding box center [152, 279] width 68 height 26
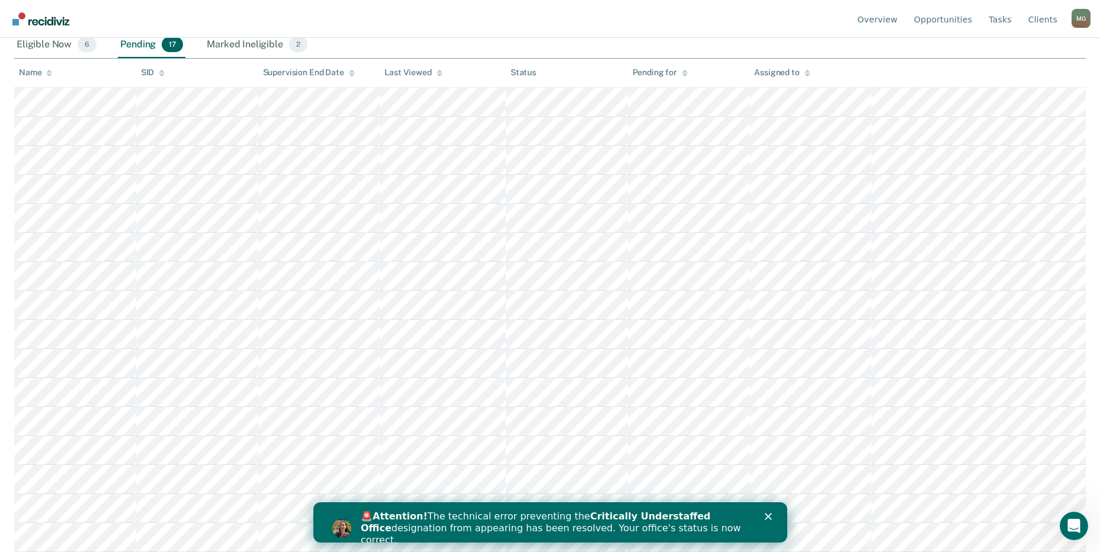
scroll to position [237, 0]
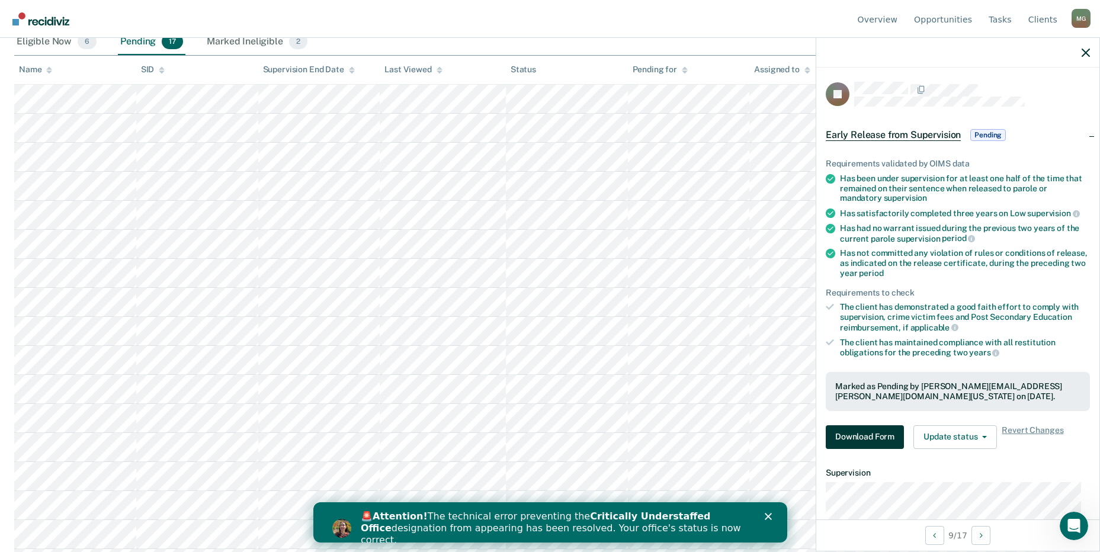
click at [847, 424] on div "Requirements validated by OIMS data Has been under supervision for at least one…" at bounding box center [957, 299] width 283 height 319
click at [848, 430] on button "Download Form" at bounding box center [865, 437] width 78 height 24
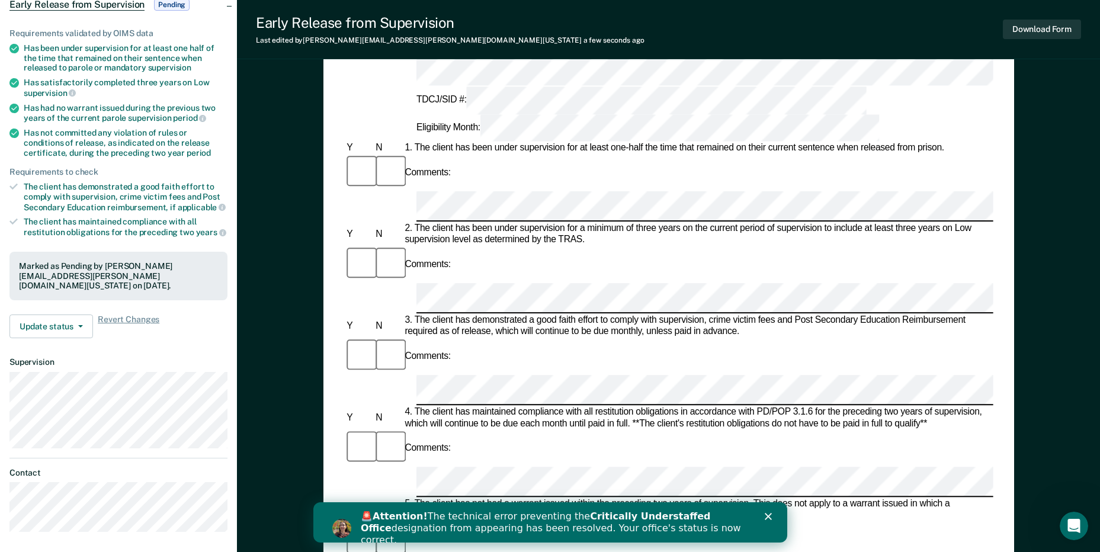
scroll to position [118, 0]
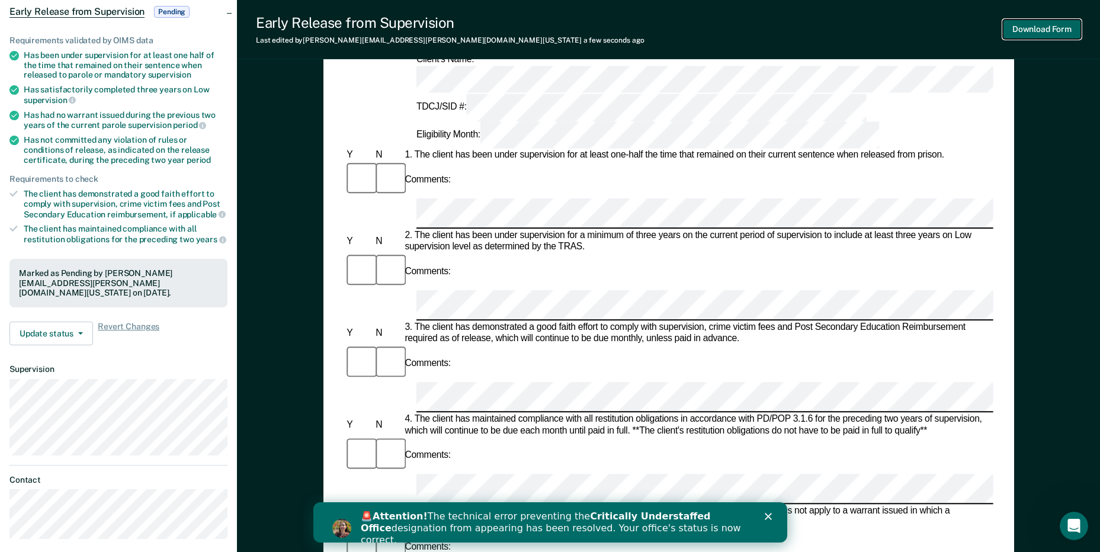
click at [1054, 26] on button "Download Form" at bounding box center [1042, 30] width 78 height 20
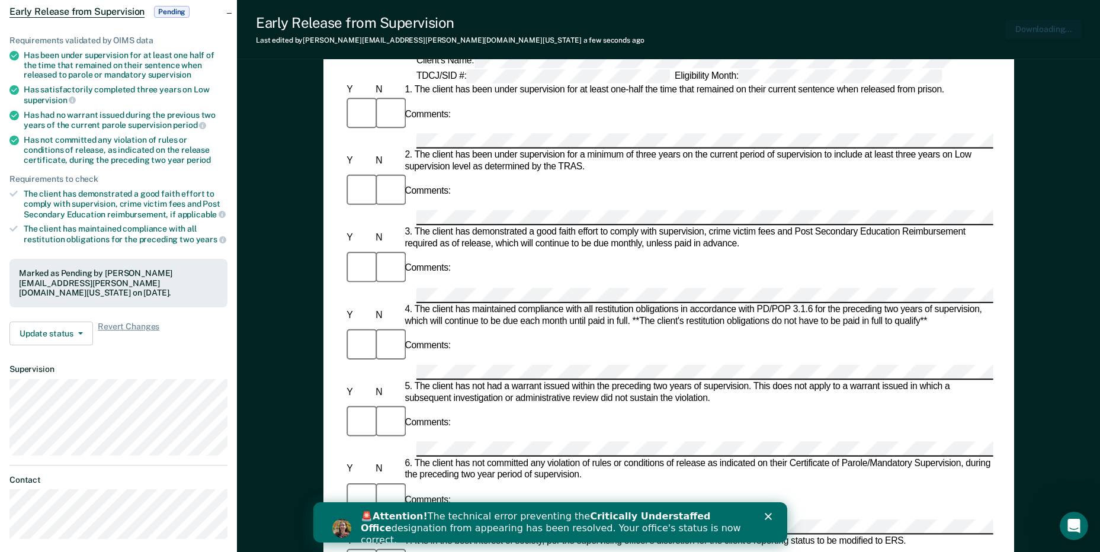
scroll to position [0, 0]
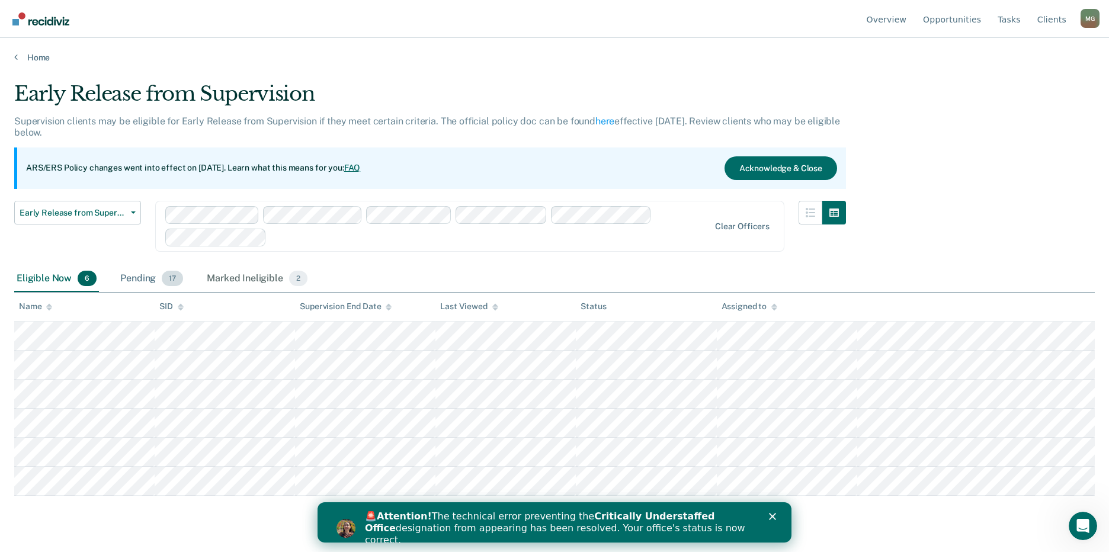
click at [150, 270] on div "Pending 17" at bounding box center [152, 279] width 68 height 26
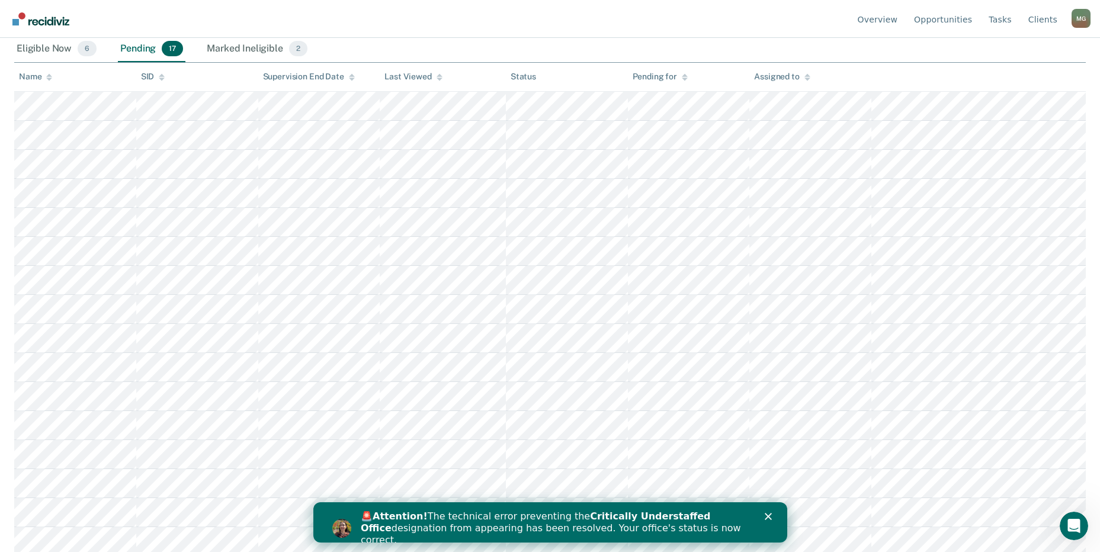
scroll to position [237, 0]
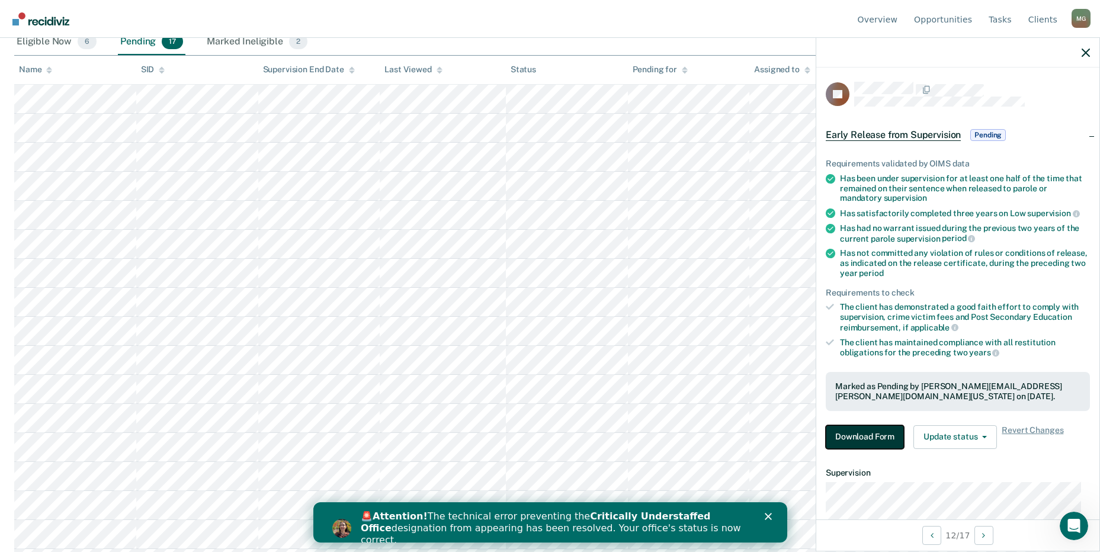
click at [871, 434] on button "Download Form" at bounding box center [865, 437] width 78 height 24
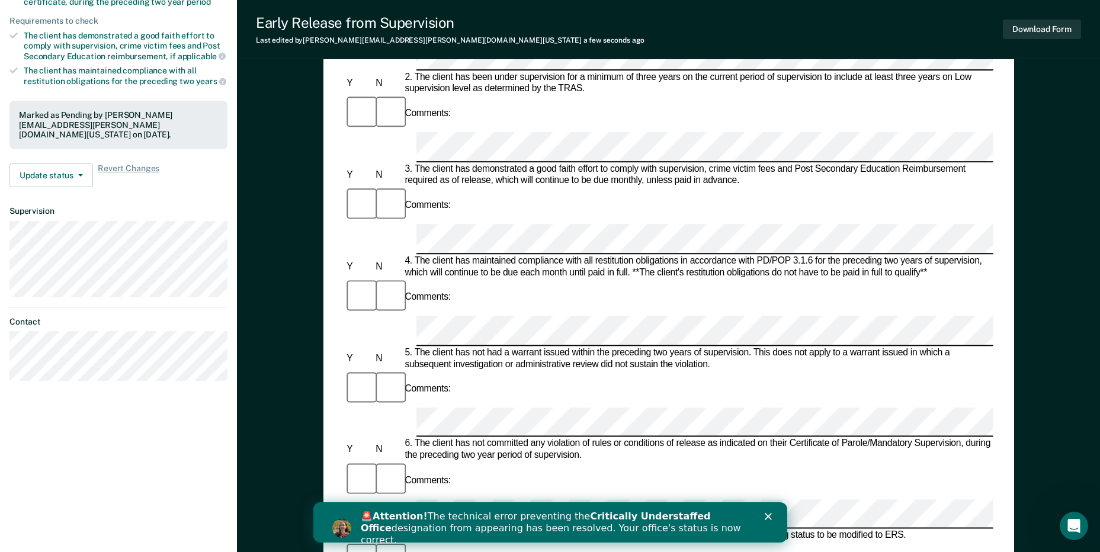
scroll to position [296, 0]
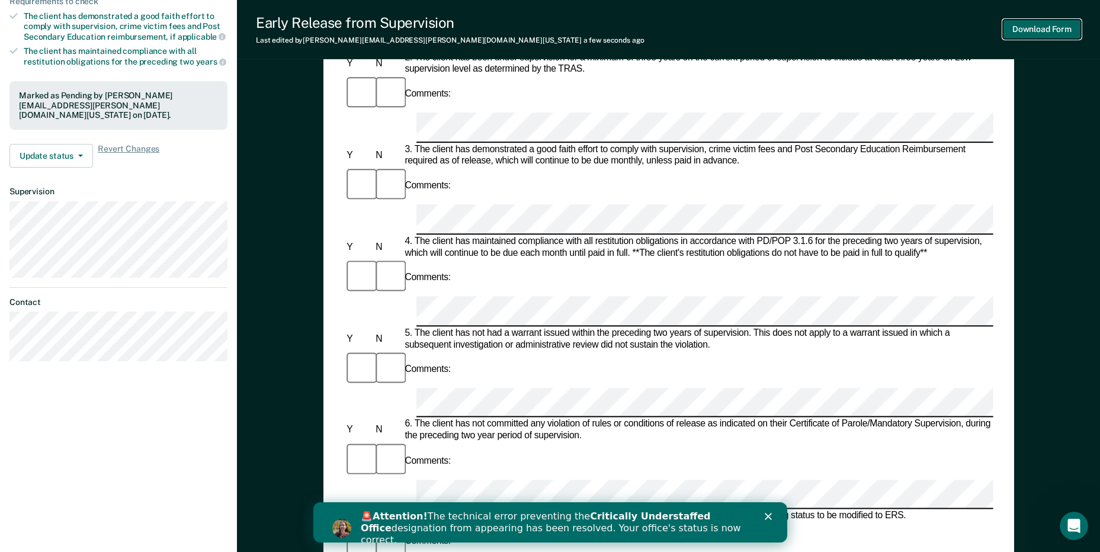
click at [1055, 27] on button "Download Form" at bounding box center [1042, 30] width 78 height 20
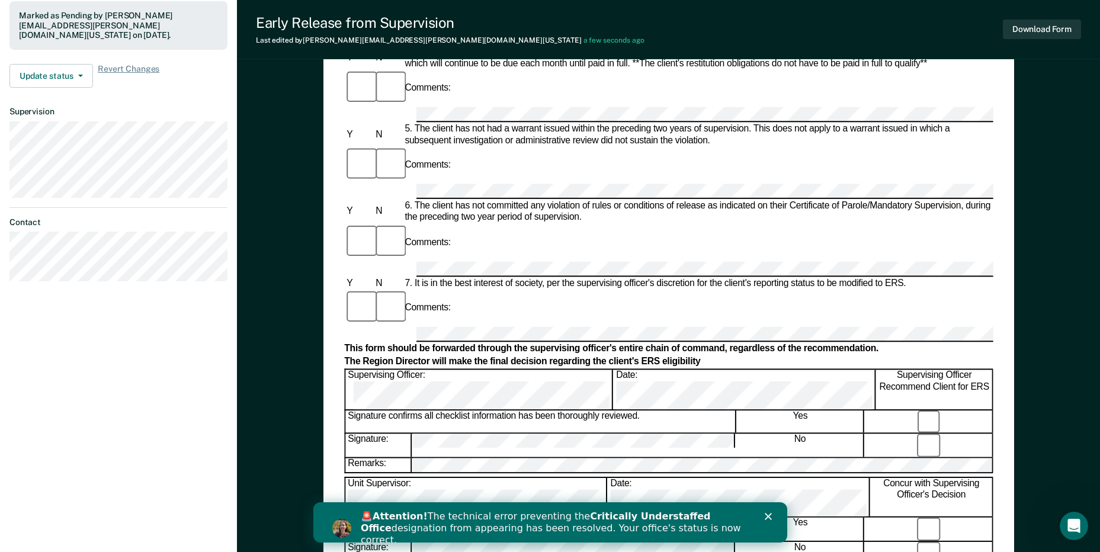
scroll to position [355, 0]
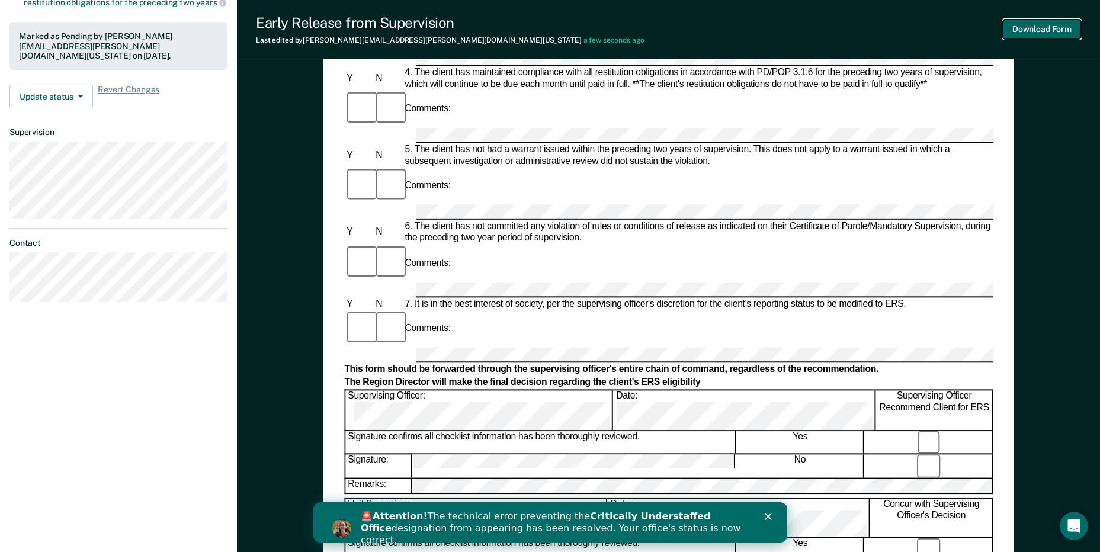
click at [1065, 27] on button "Download Form" at bounding box center [1042, 30] width 78 height 20
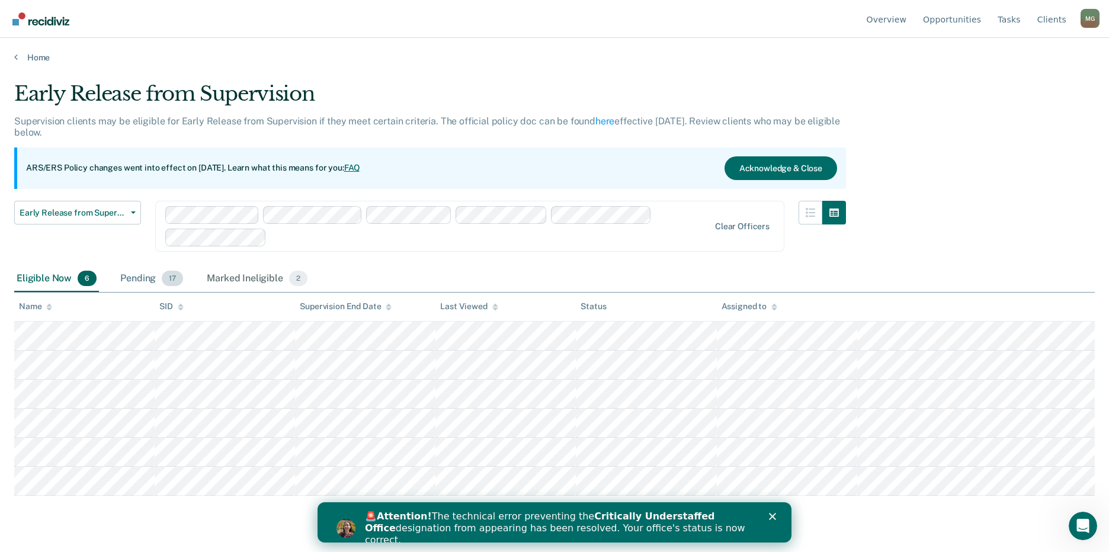
click at [133, 281] on div "Pending 17" at bounding box center [152, 279] width 68 height 26
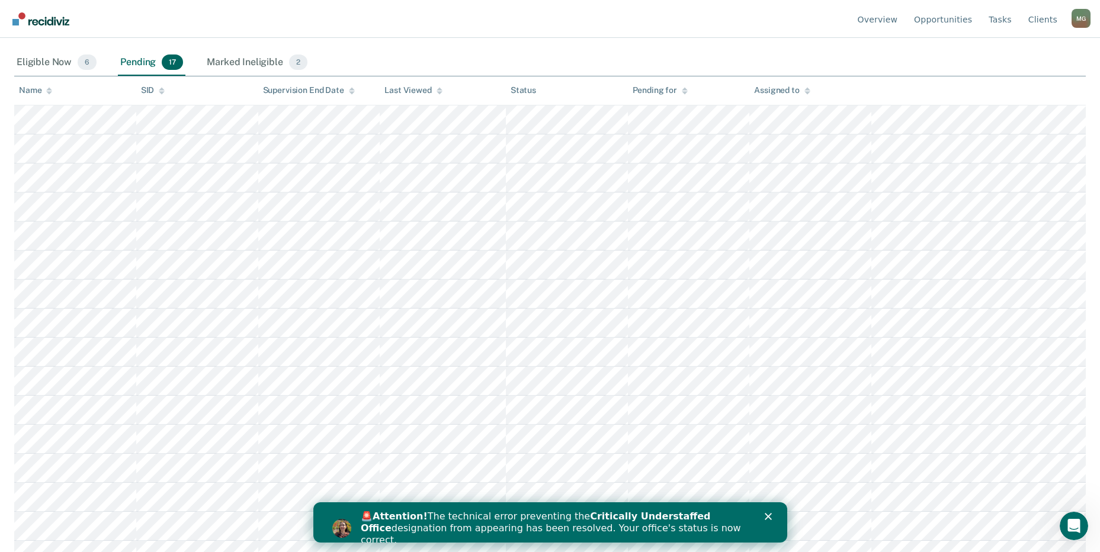
scroll to position [237, 0]
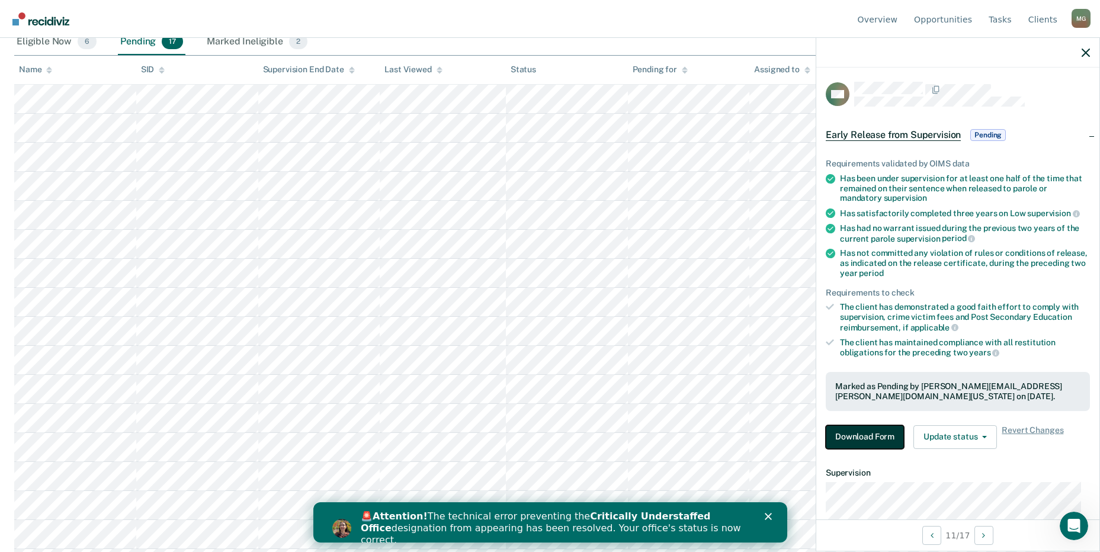
click at [879, 429] on button "Download Form" at bounding box center [865, 437] width 78 height 24
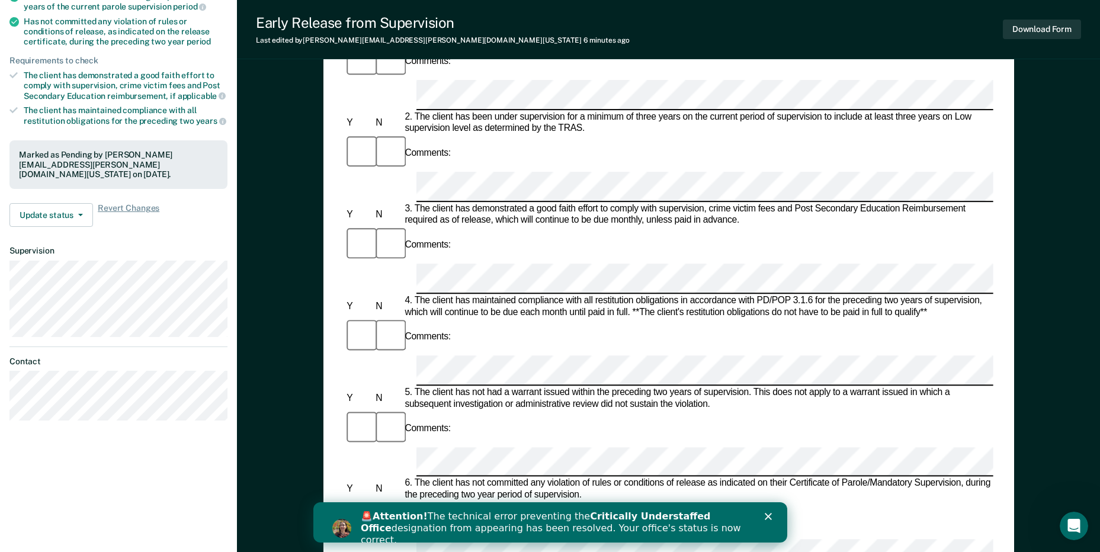
scroll to position [296, 0]
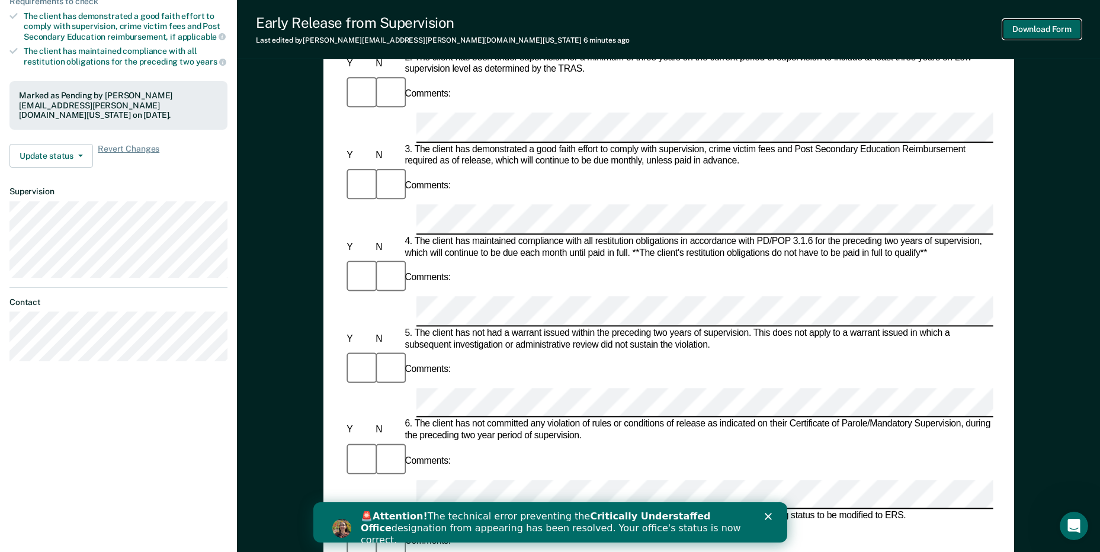
click at [1069, 30] on button "Download Form" at bounding box center [1042, 30] width 78 height 20
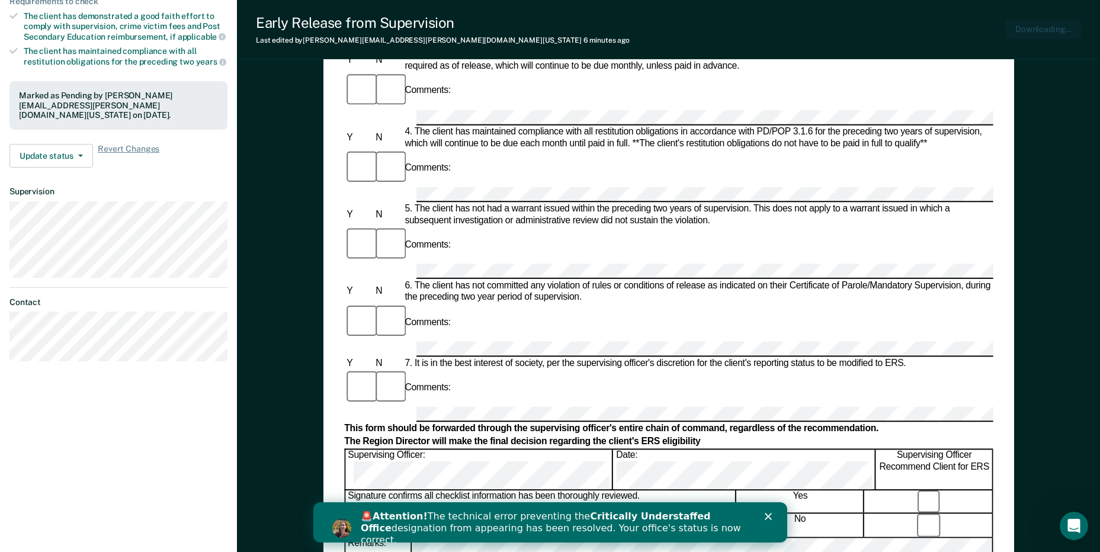
scroll to position [0, 0]
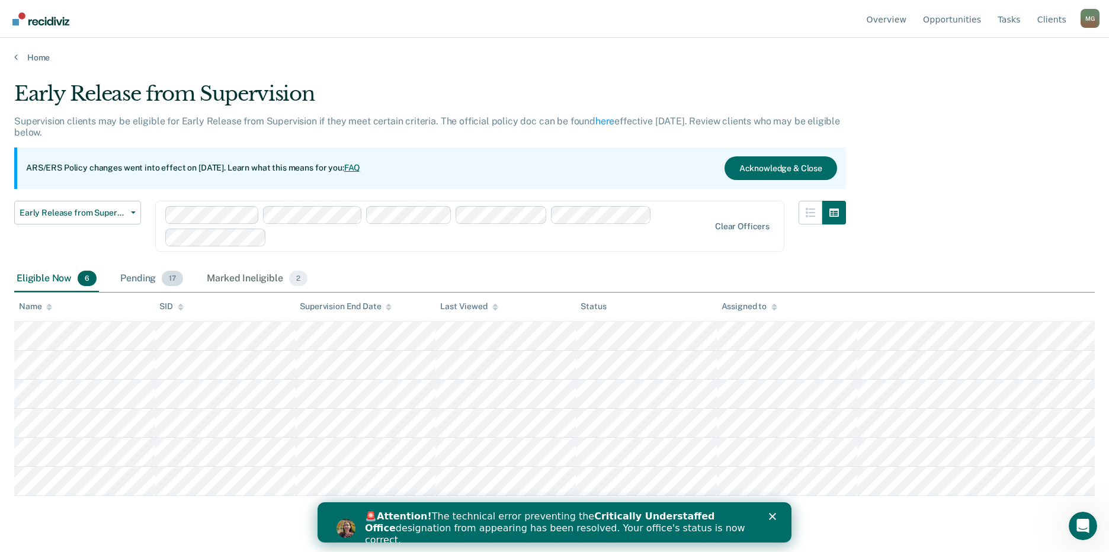
click at [146, 278] on div "Pending 17" at bounding box center [152, 279] width 68 height 26
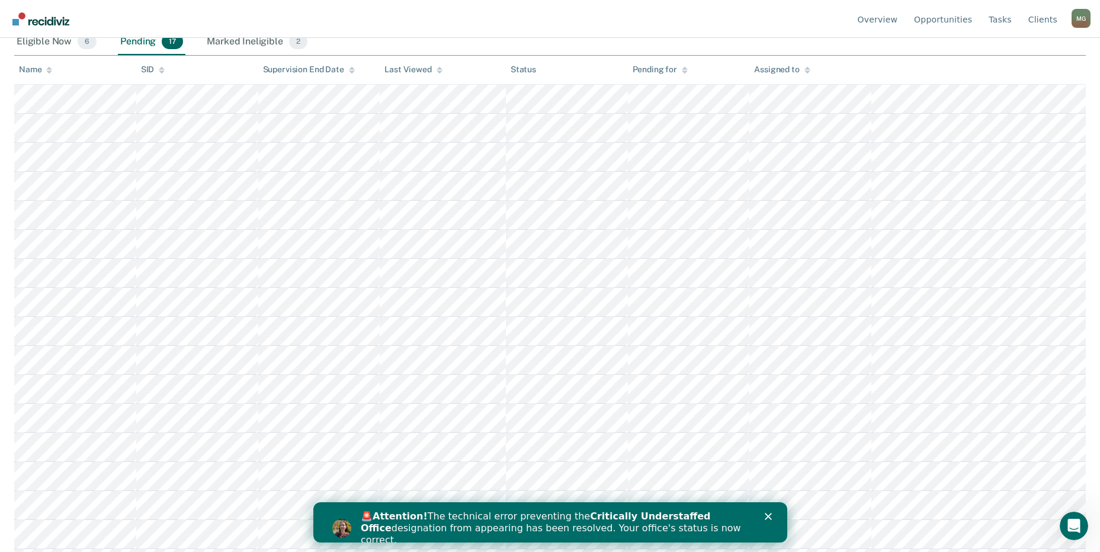
scroll to position [263, 0]
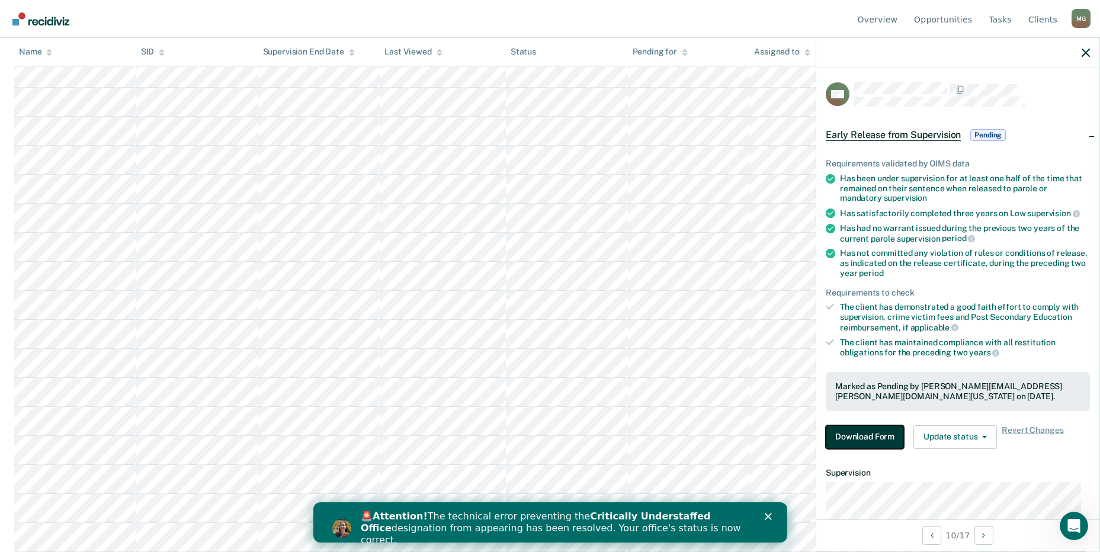
click at [883, 430] on button "Download Form" at bounding box center [865, 437] width 78 height 24
